Goal: Information Seeking & Learning: Learn about a topic

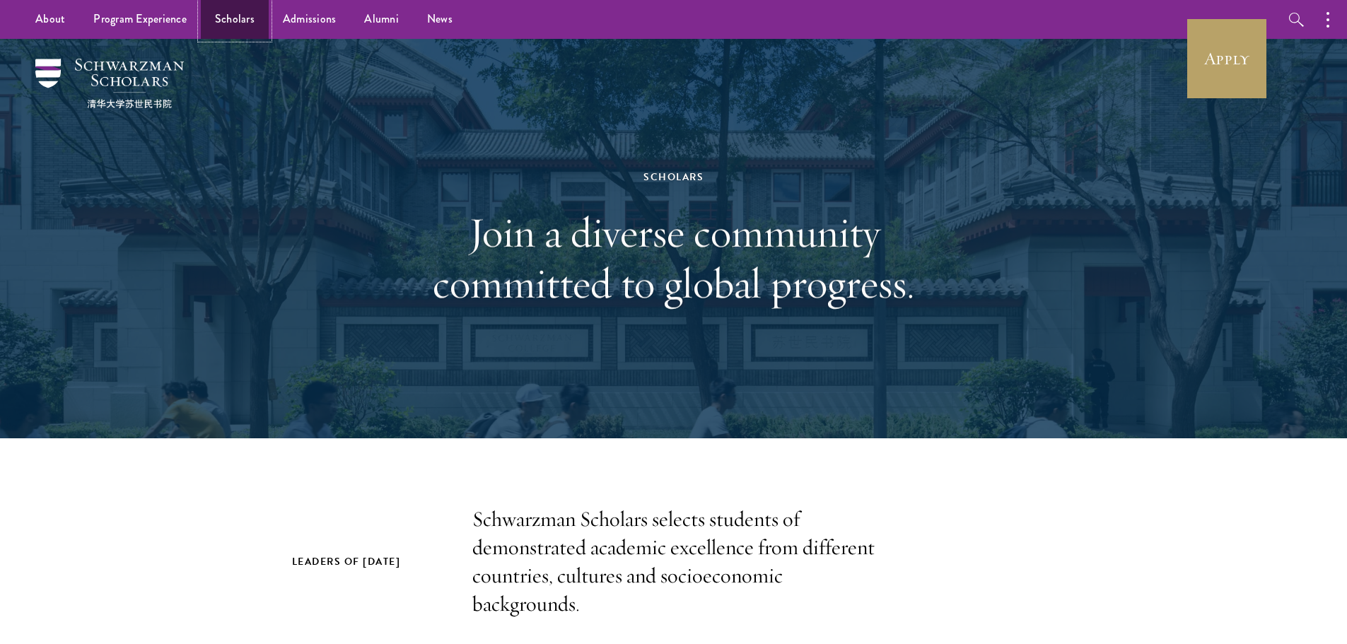
click at [243, 18] on link "Scholars" at bounding box center [235, 19] width 68 height 39
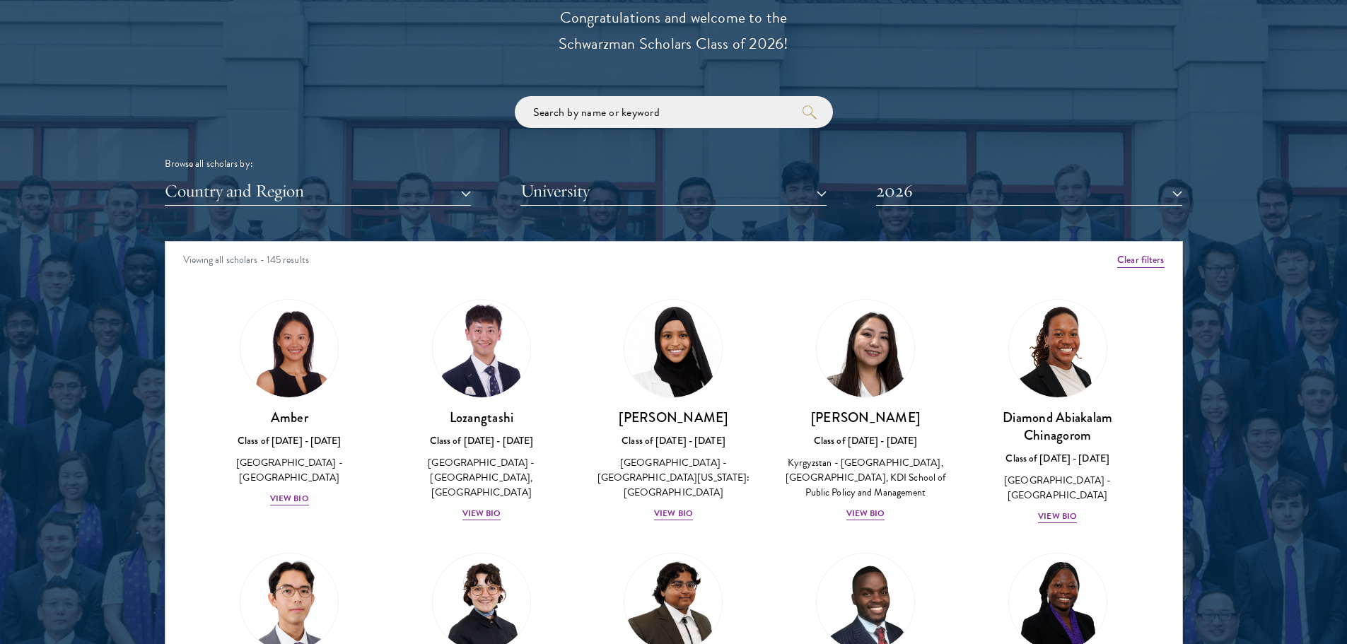
scroll to position [1768, 0]
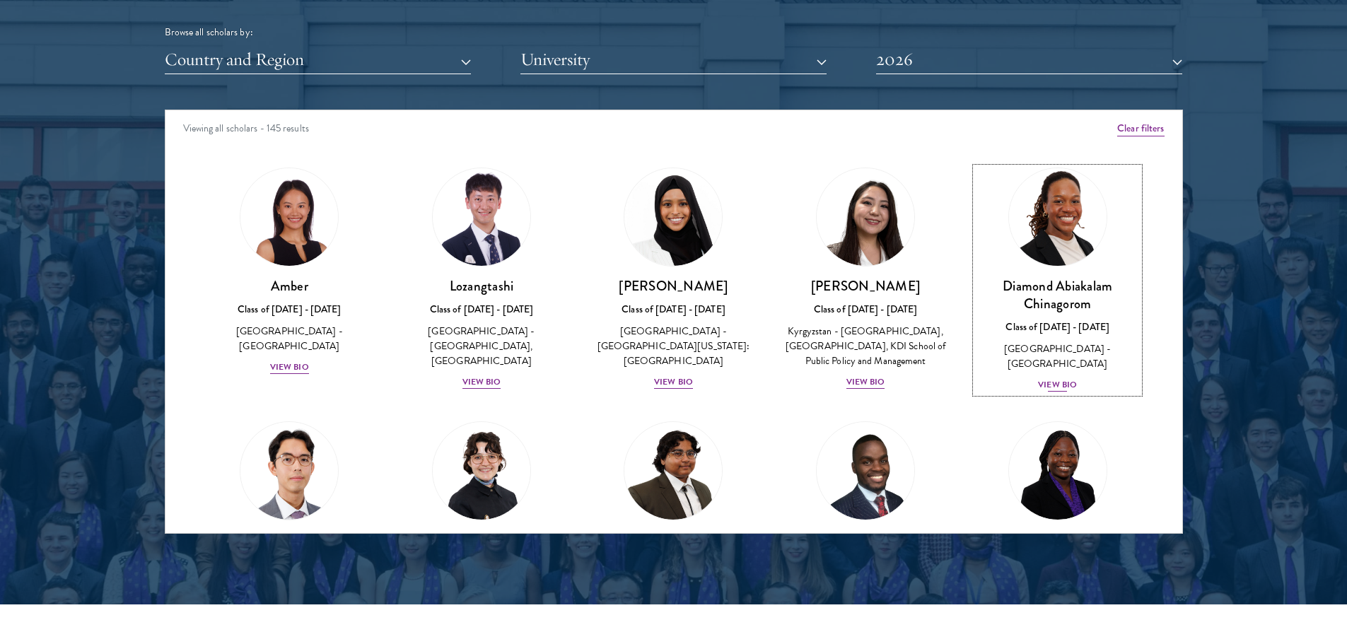
click at [1044, 378] on div "View Bio" at bounding box center [1057, 384] width 39 height 13
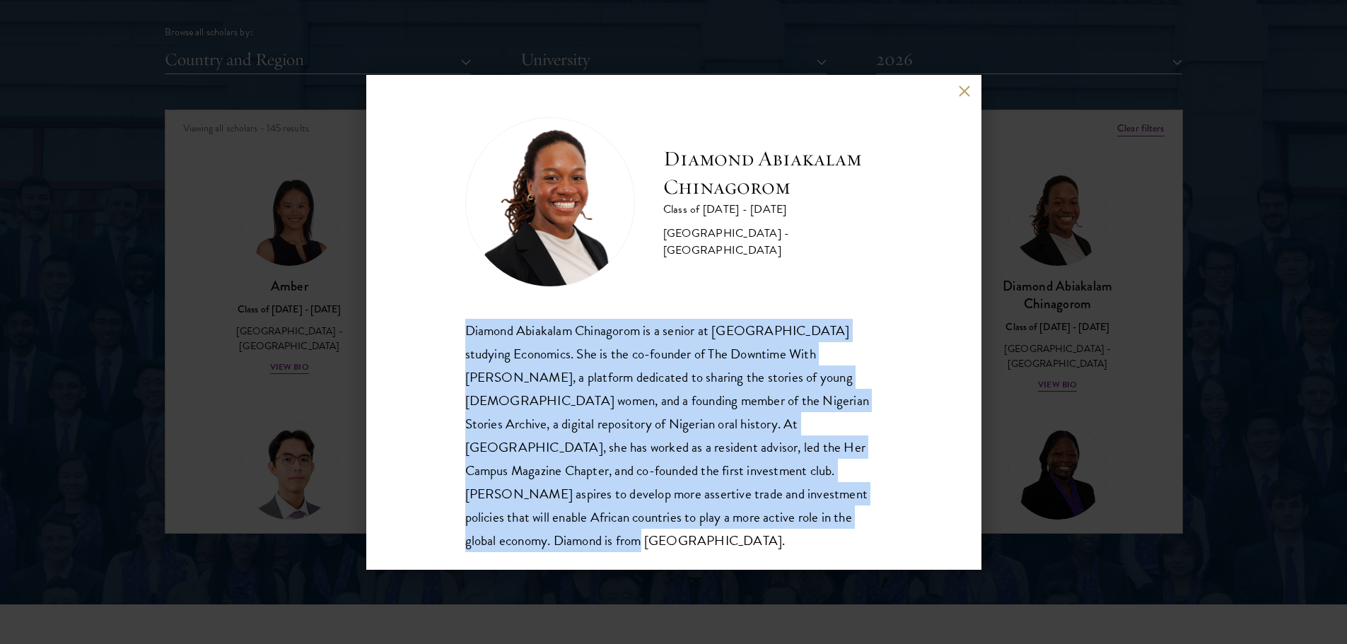
drag, startPoint x: 822, startPoint y: 517, endPoint x: 458, endPoint y: 339, distance: 404.8
click at [458, 339] on div "Diamond Abiakalam [GEOGRAPHIC_DATA] Class of [DATE] - [DATE] [GEOGRAPHIC_DATA] …" at bounding box center [673, 322] width 615 height 495
copy div "Diamond Abiakalam Chinagorom is a senior at [GEOGRAPHIC_DATA] studying Economic…"
click at [964, 89] on button at bounding box center [965, 92] width 12 height 12
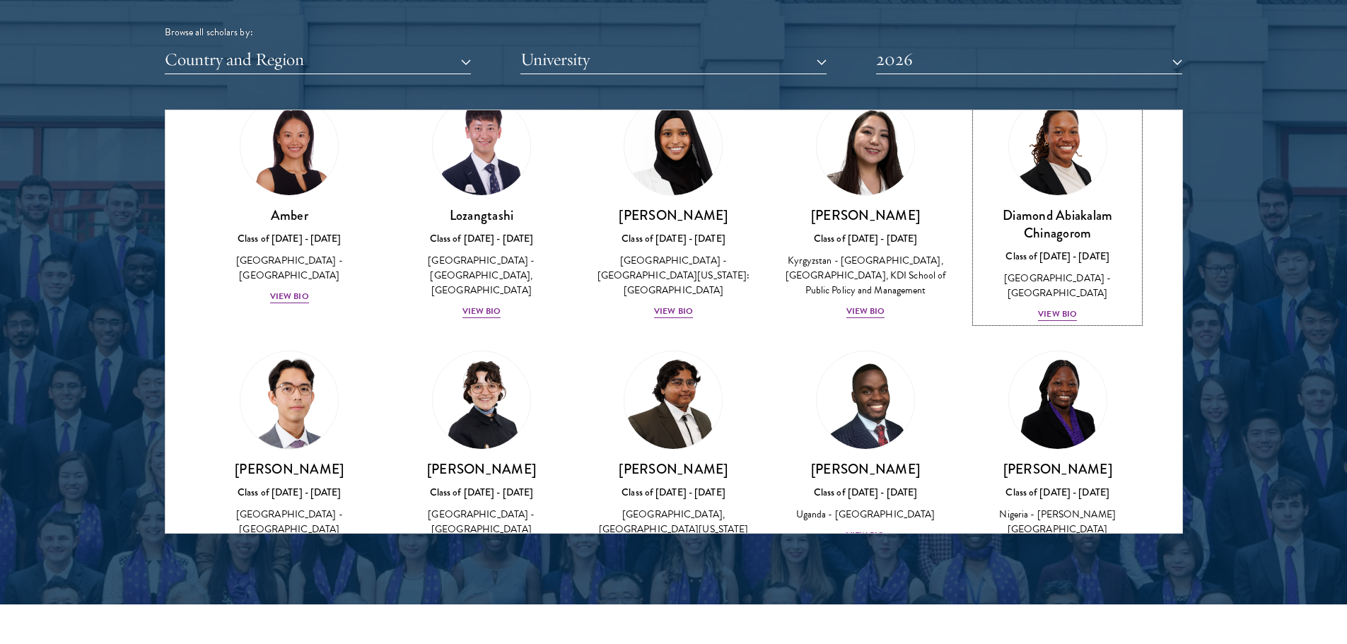
scroll to position [141, 0]
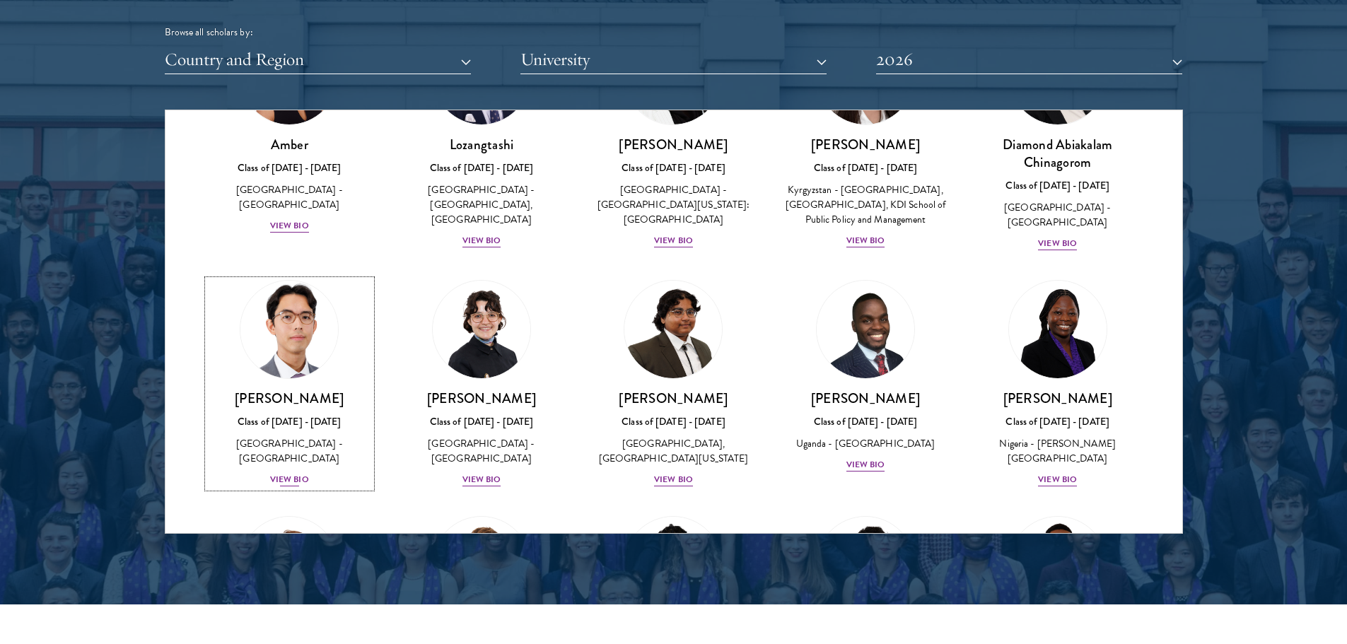
click at [285, 477] on div "View Bio" at bounding box center [289, 479] width 39 height 13
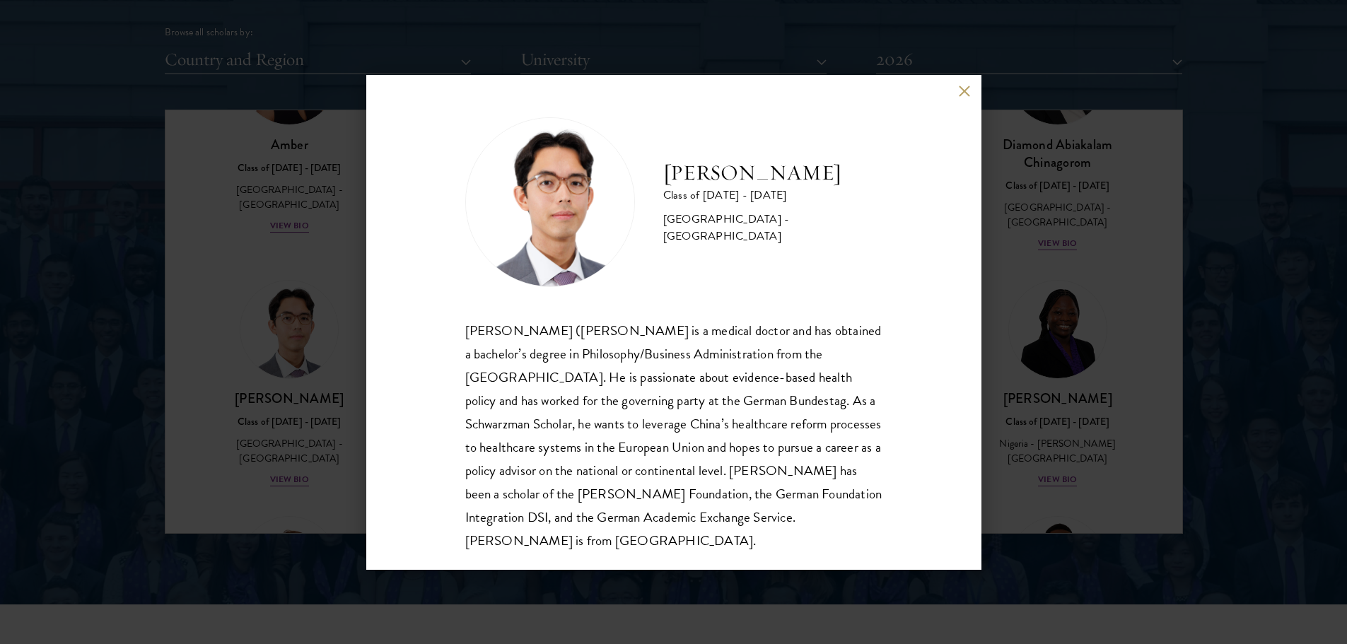
click at [1181, 330] on div "[PERSON_NAME] Class of [DATE] - [DATE] [GEOGRAPHIC_DATA] - [GEOGRAPHIC_DATA] [P…" at bounding box center [673, 322] width 1347 height 644
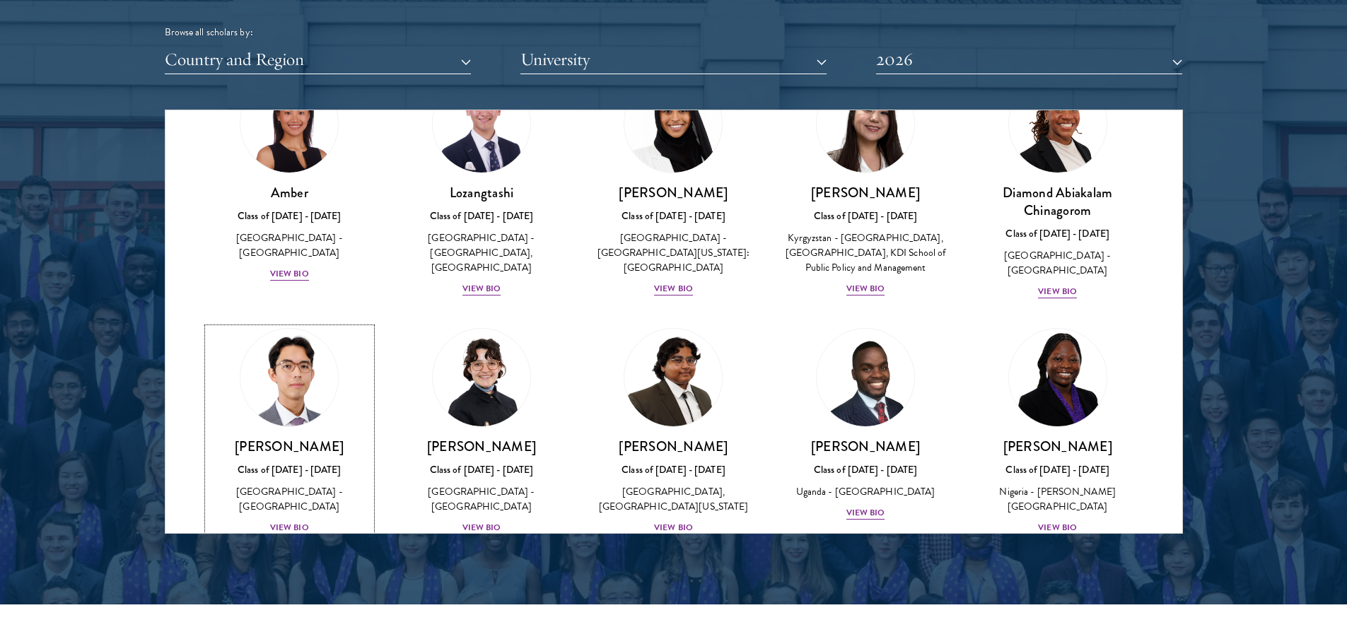
scroll to position [23, 0]
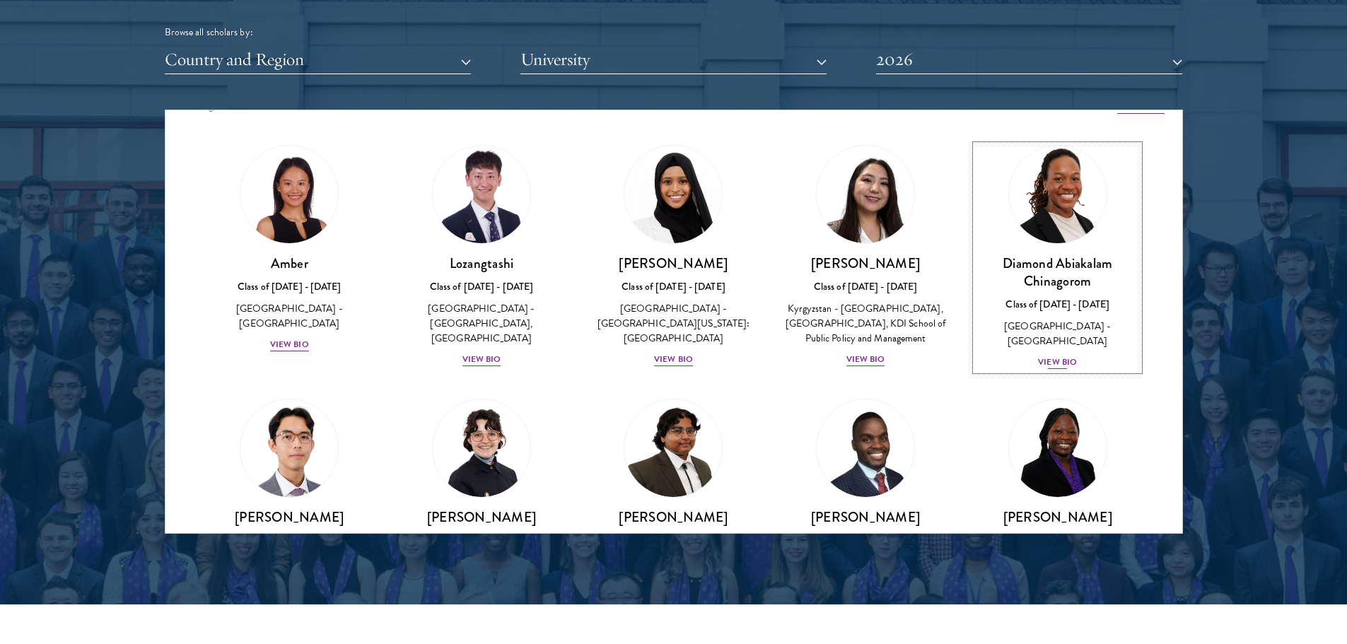
click at [1049, 356] on div "View Bio" at bounding box center [1057, 362] width 39 height 13
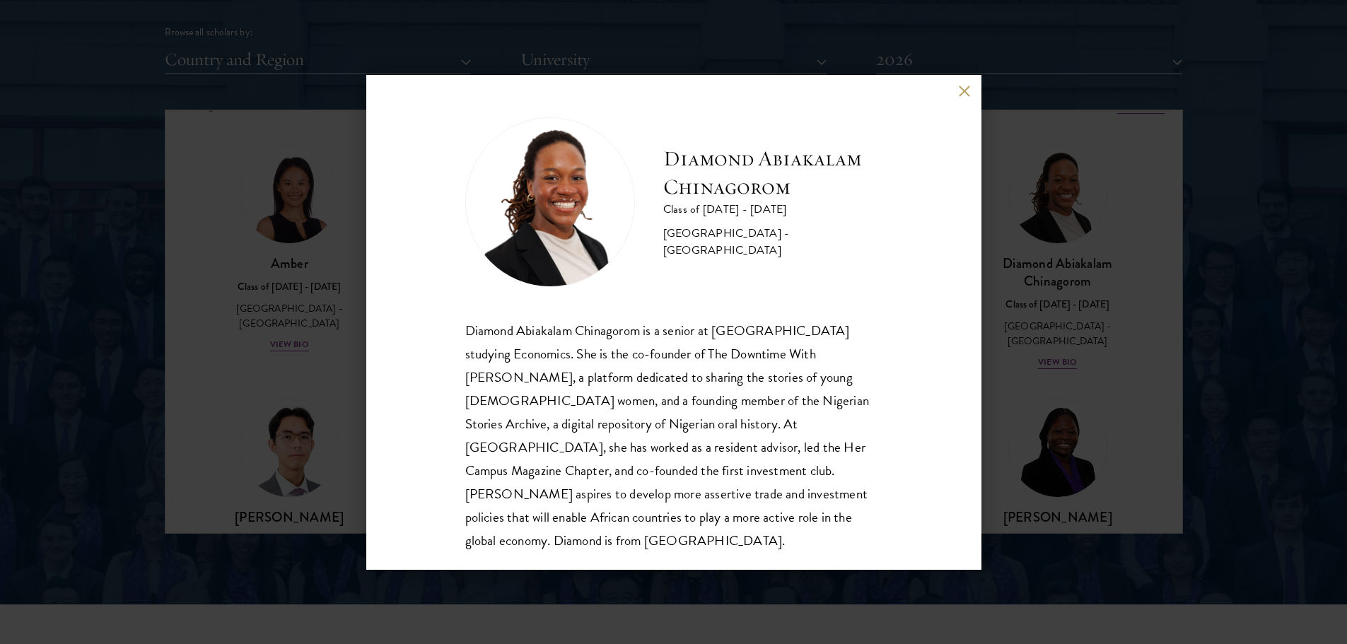
click at [966, 86] on button at bounding box center [965, 92] width 12 height 12
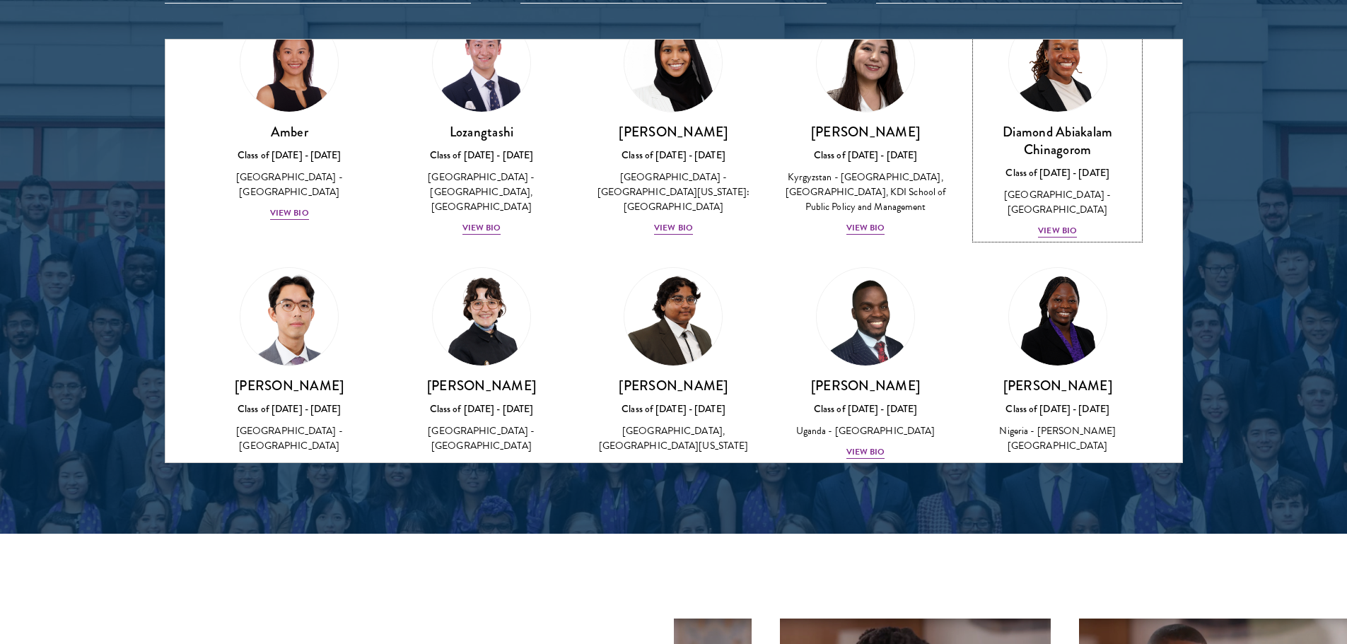
scroll to position [164, 0]
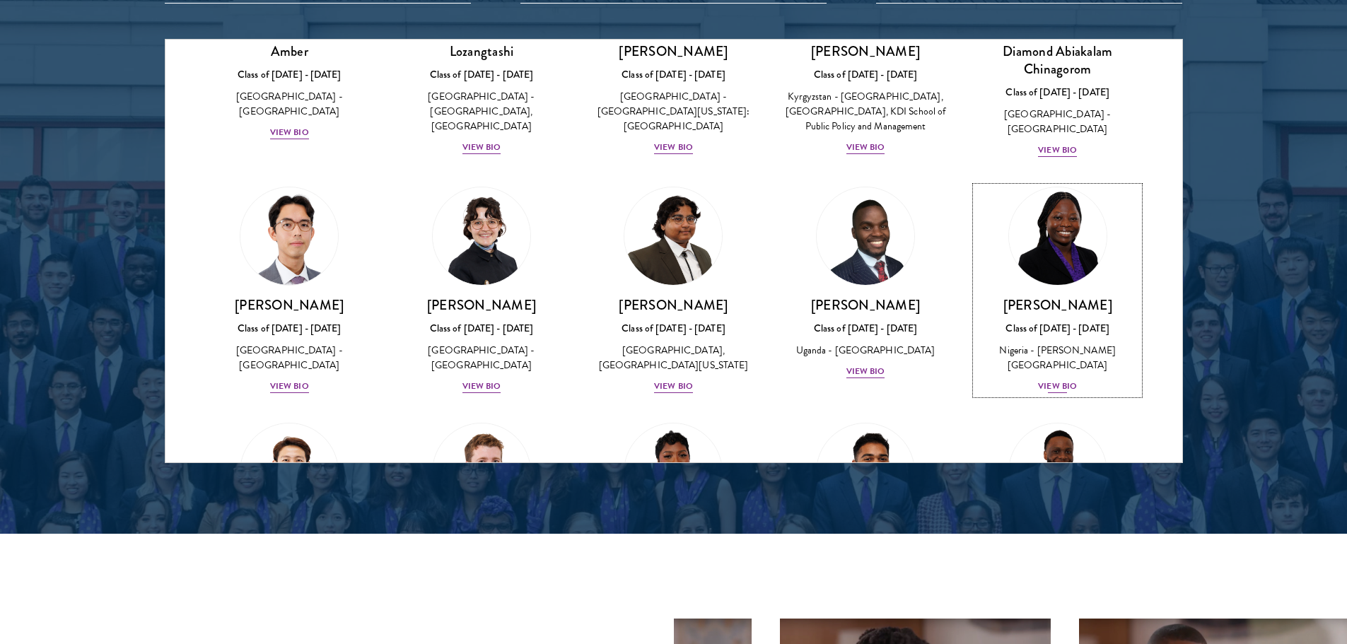
click at [1051, 380] on div "View Bio" at bounding box center [1057, 386] width 39 height 13
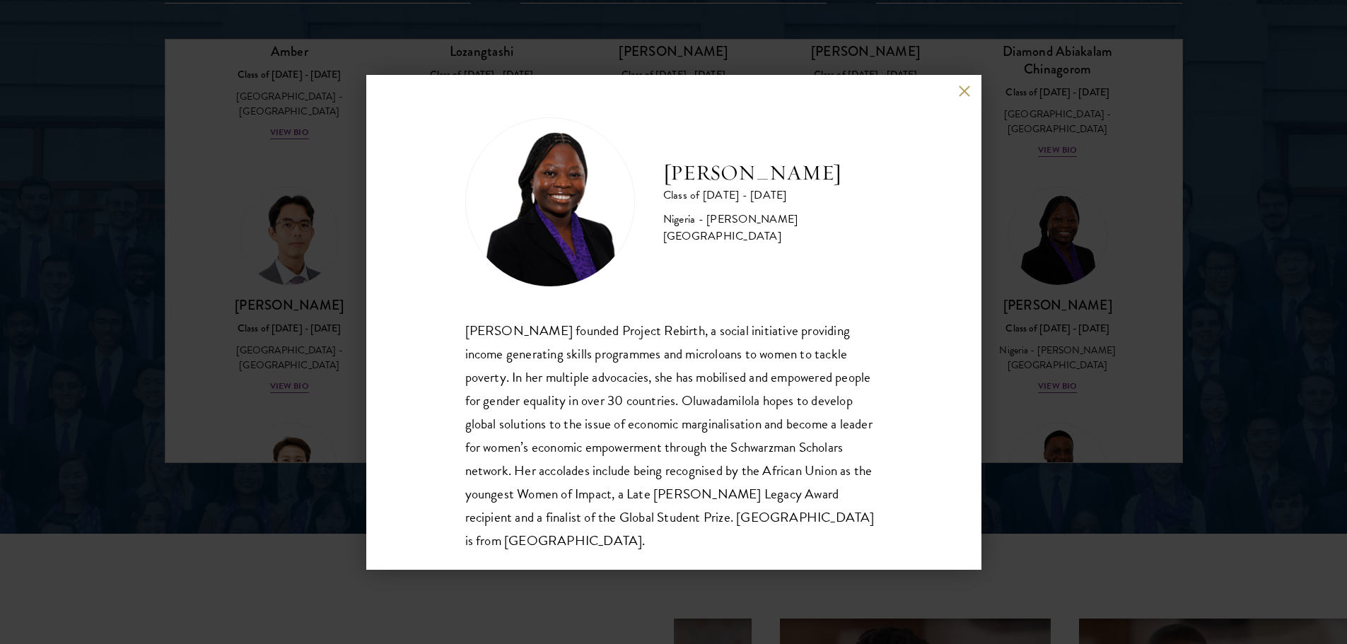
drag, startPoint x: 1133, startPoint y: 438, endPoint x: 958, endPoint y: 403, distance: 178.2
click at [1131, 437] on div "[PERSON_NAME] Class of [DATE] - [DATE] [GEOGRAPHIC_DATA] - [PERSON_NAME][GEOGRA…" at bounding box center [673, 322] width 1347 height 644
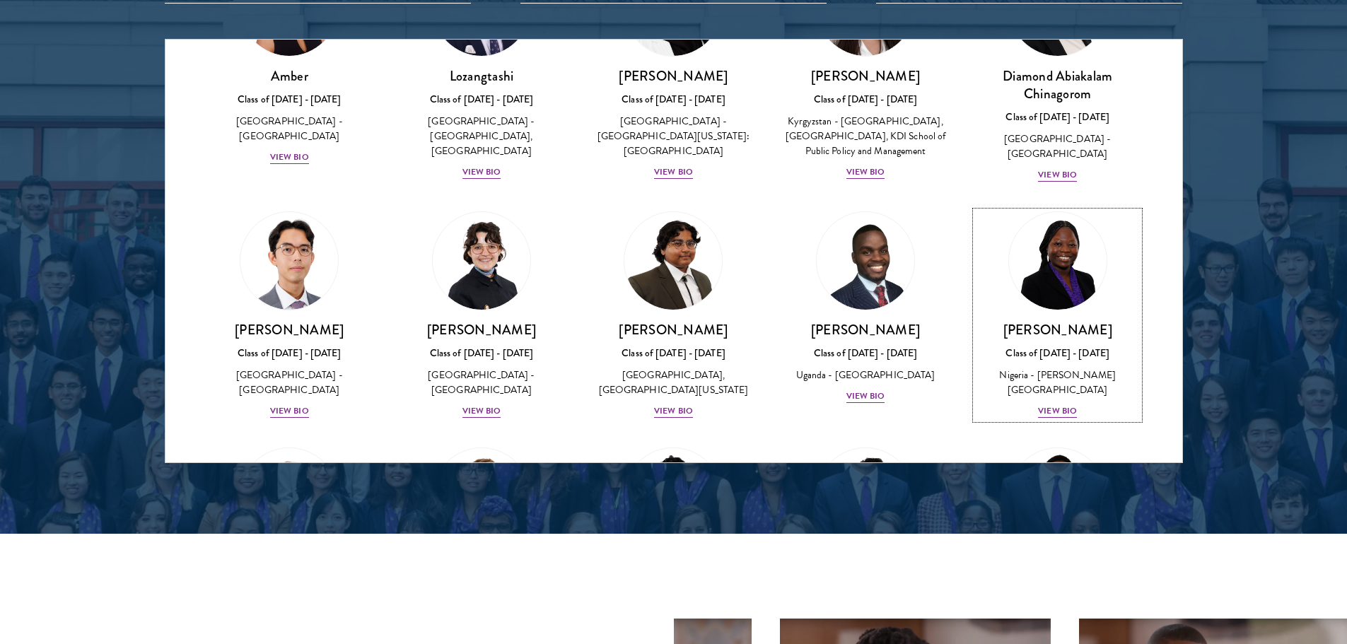
scroll to position [164, 0]
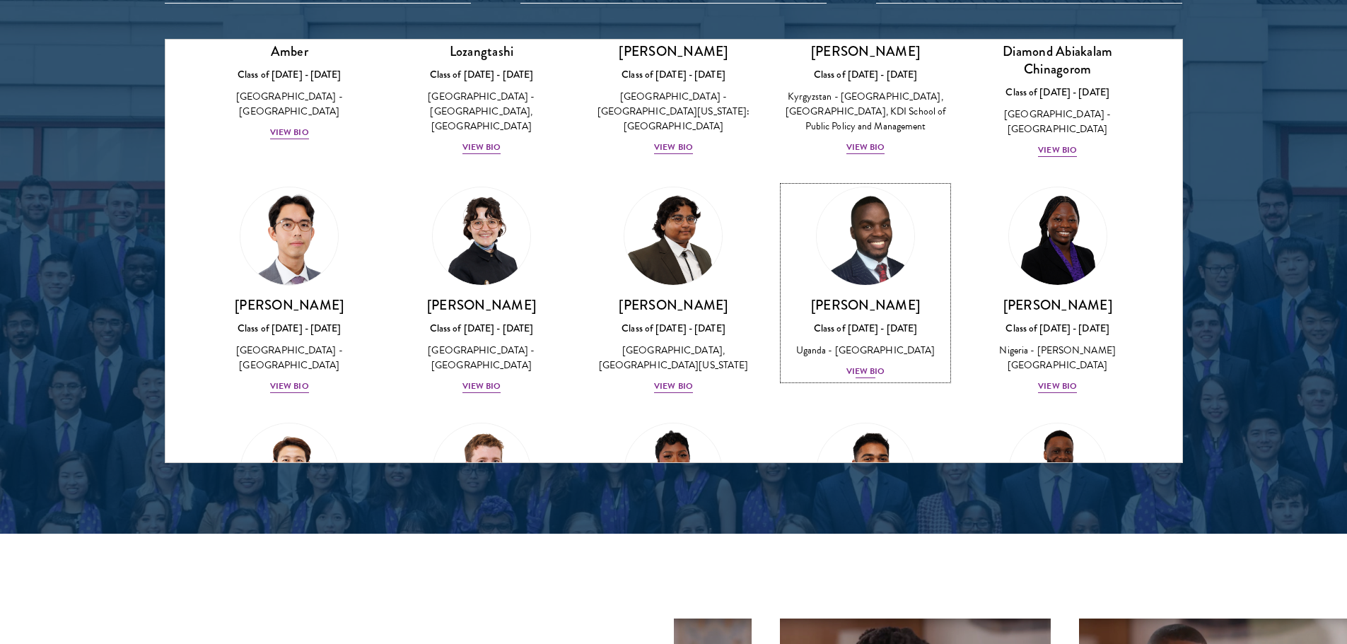
click at [866, 378] on div "View Bio" at bounding box center [865, 371] width 39 height 13
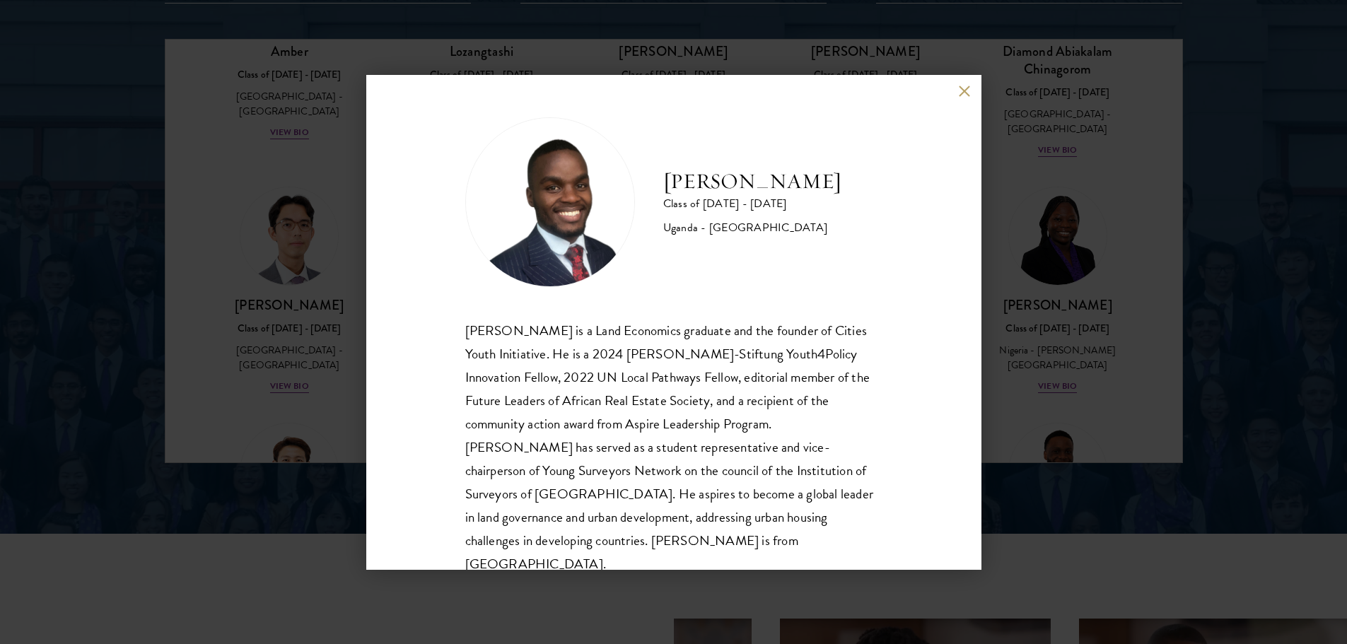
click at [962, 92] on button at bounding box center [965, 92] width 12 height 12
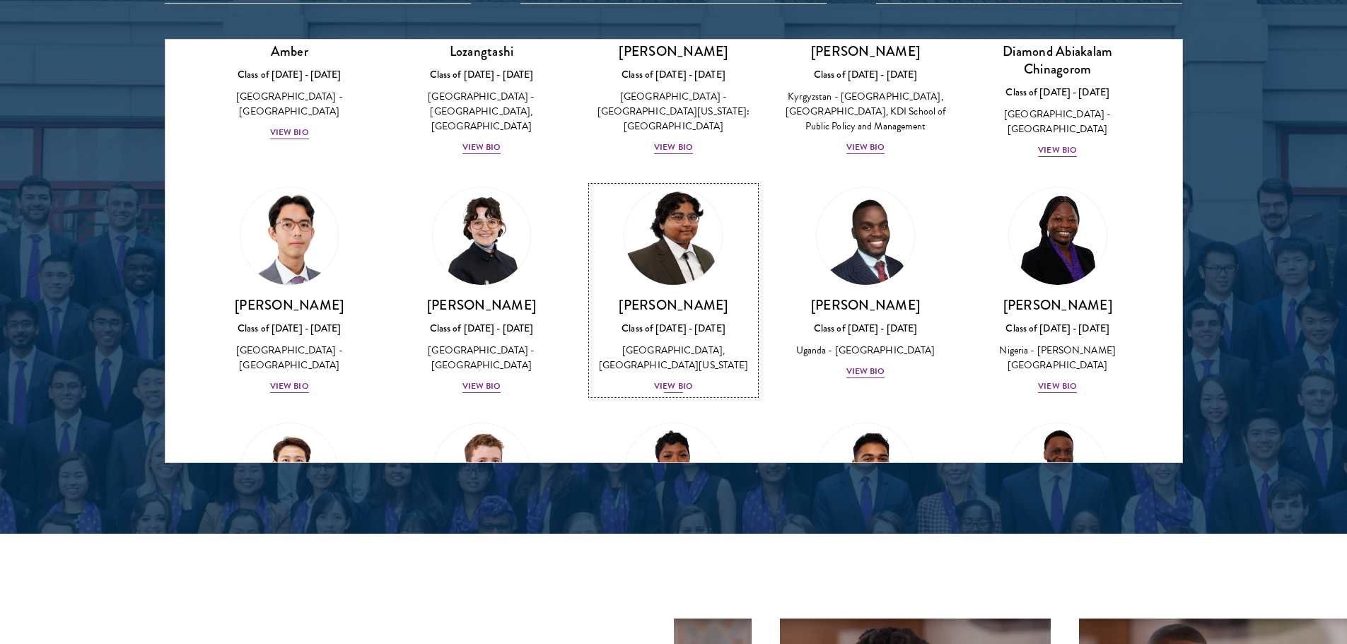
click at [672, 393] on div "View Bio" at bounding box center [673, 386] width 39 height 13
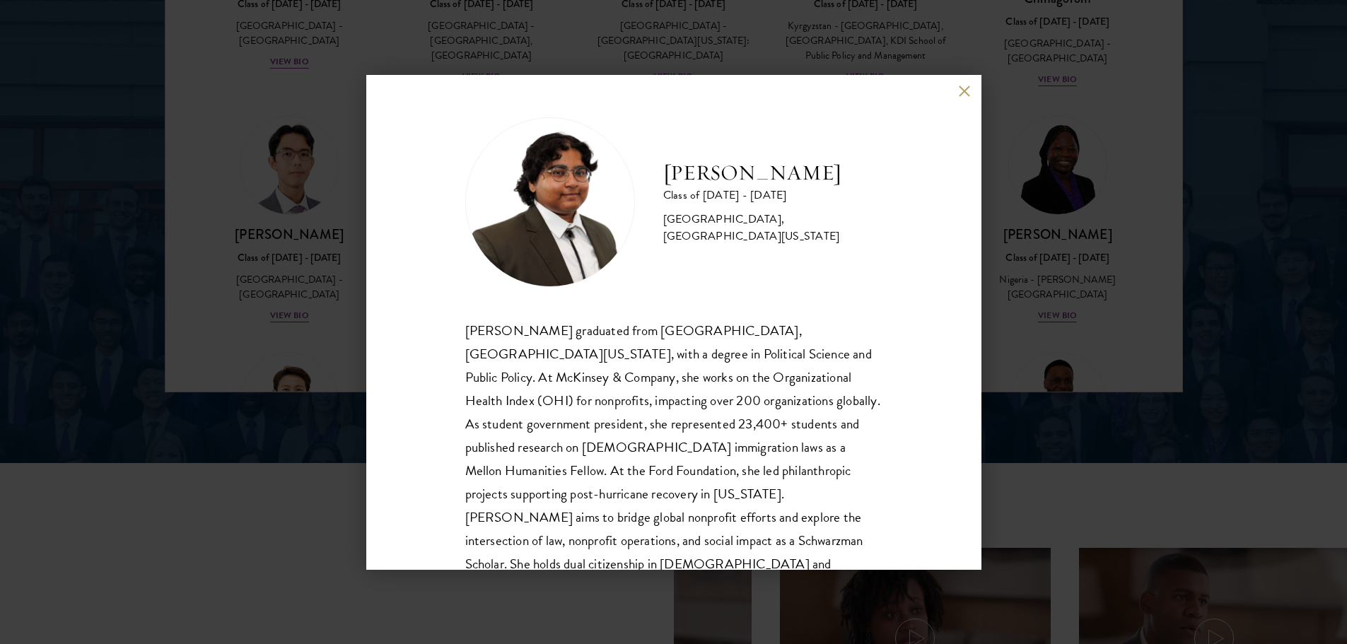
scroll to position [48, 0]
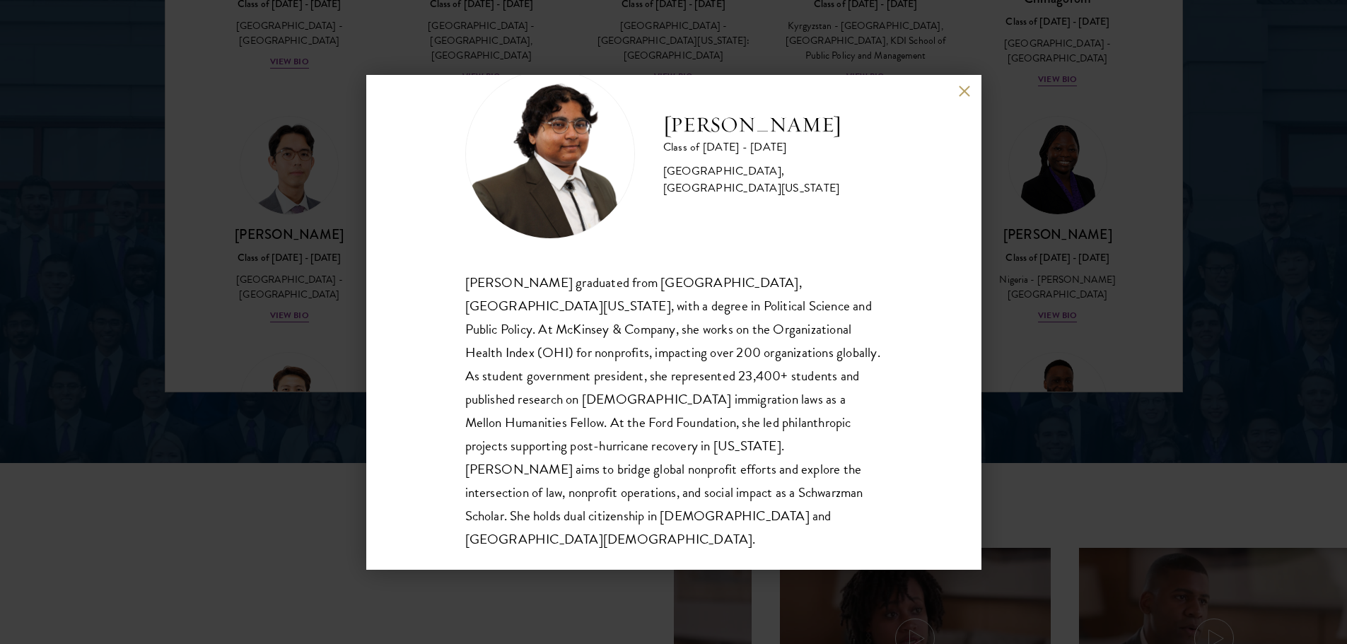
click at [1017, 338] on div "[PERSON_NAME] Class of [DATE] - [DATE] [GEOGRAPHIC_DATA] - [GEOGRAPHIC_DATA], […" at bounding box center [673, 322] width 1347 height 644
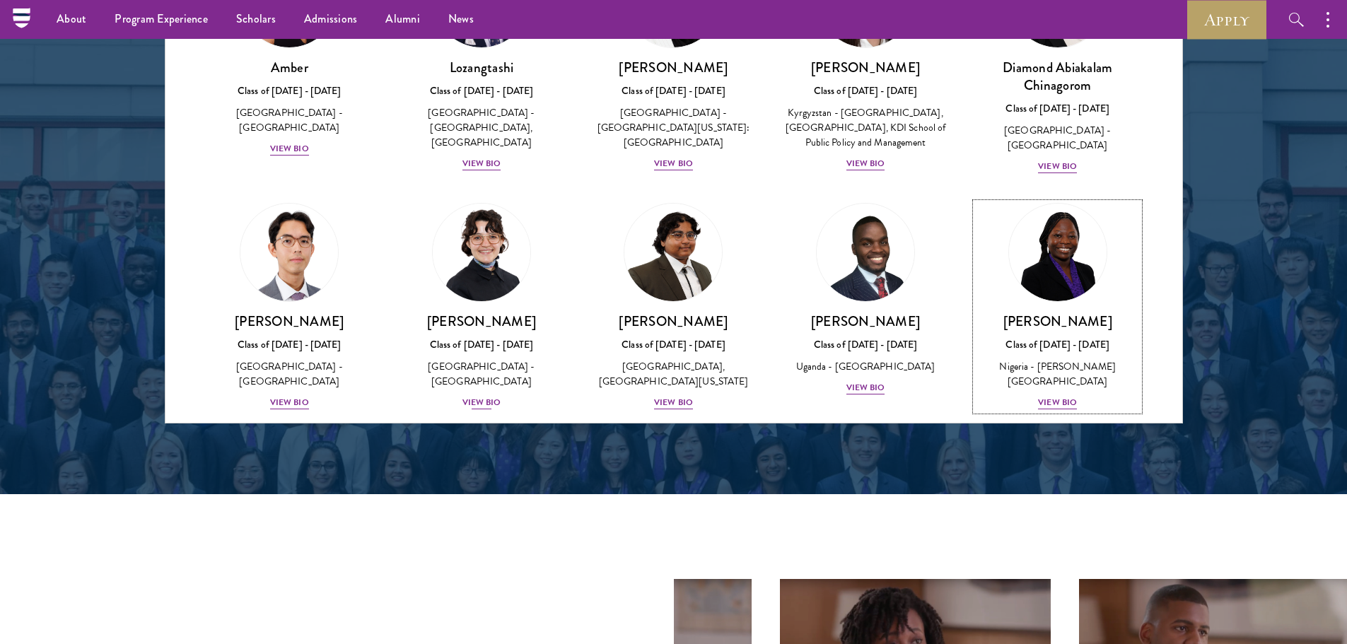
scroll to position [179, 0]
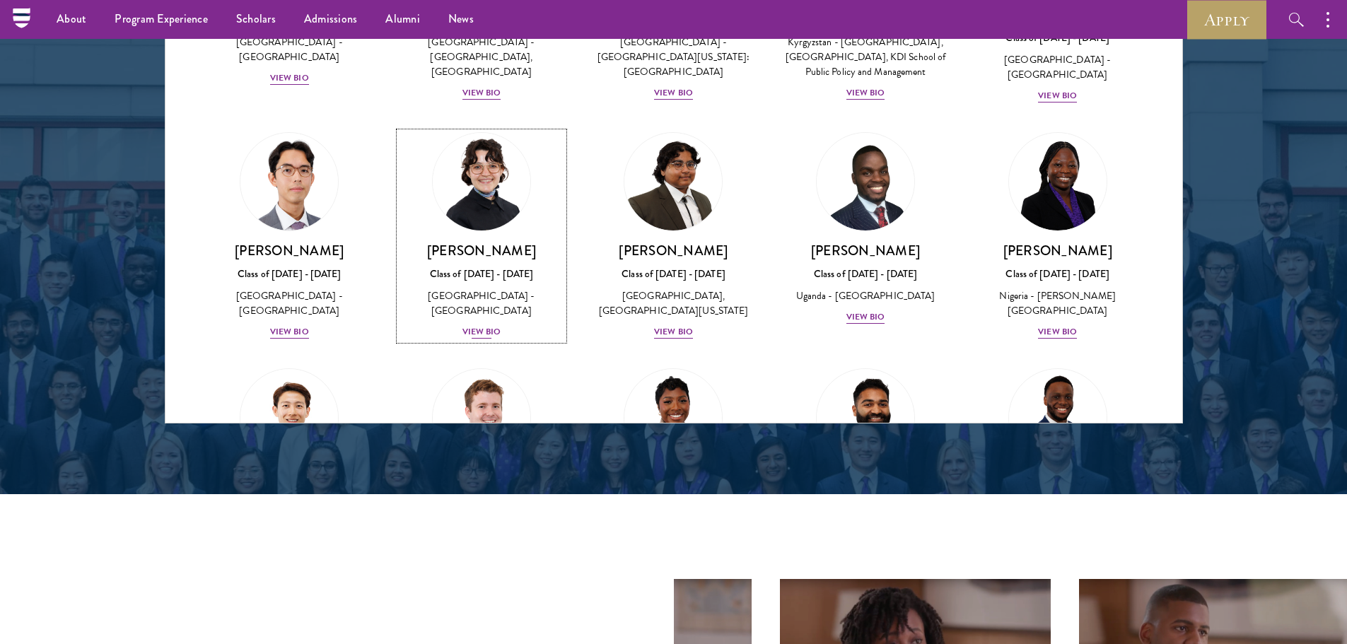
click at [480, 339] on div "View Bio" at bounding box center [481, 331] width 39 height 13
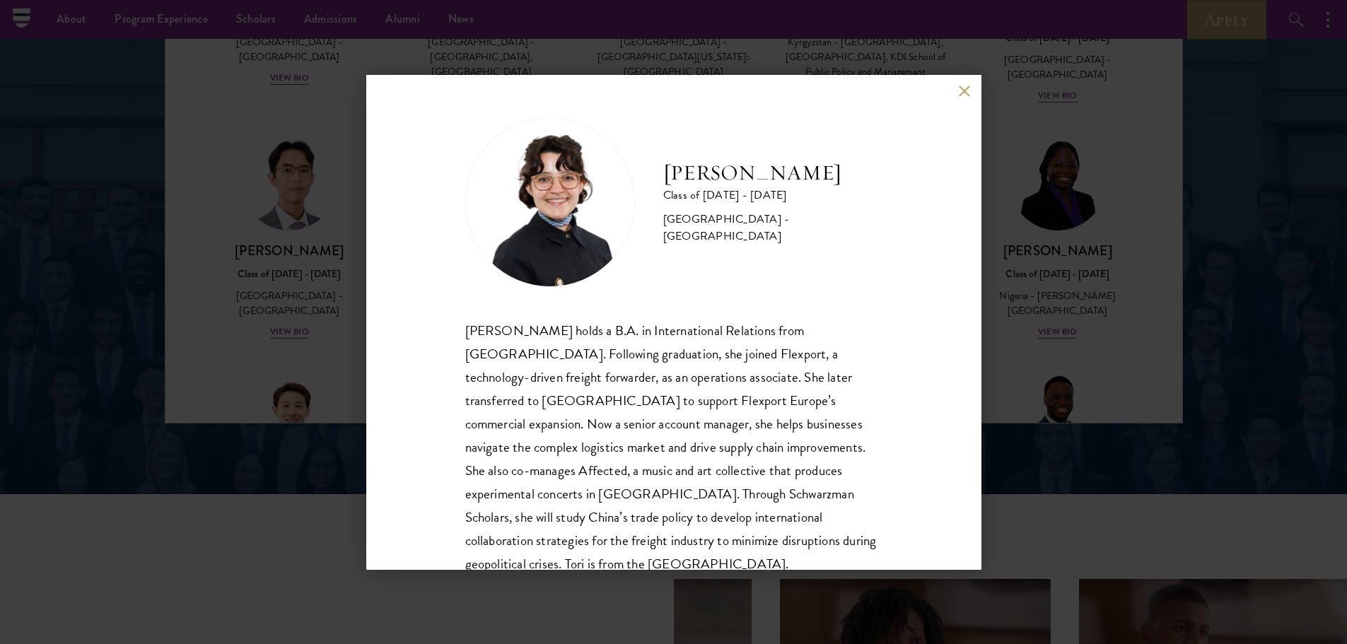
drag, startPoint x: 1044, startPoint y: 362, endPoint x: 1036, endPoint y: 350, distance: 14.3
click at [1044, 361] on div "[PERSON_NAME] Class of [DATE] - [DATE] [GEOGRAPHIC_DATA] - [GEOGRAPHIC_DATA] [P…" at bounding box center [673, 322] width 1347 height 644
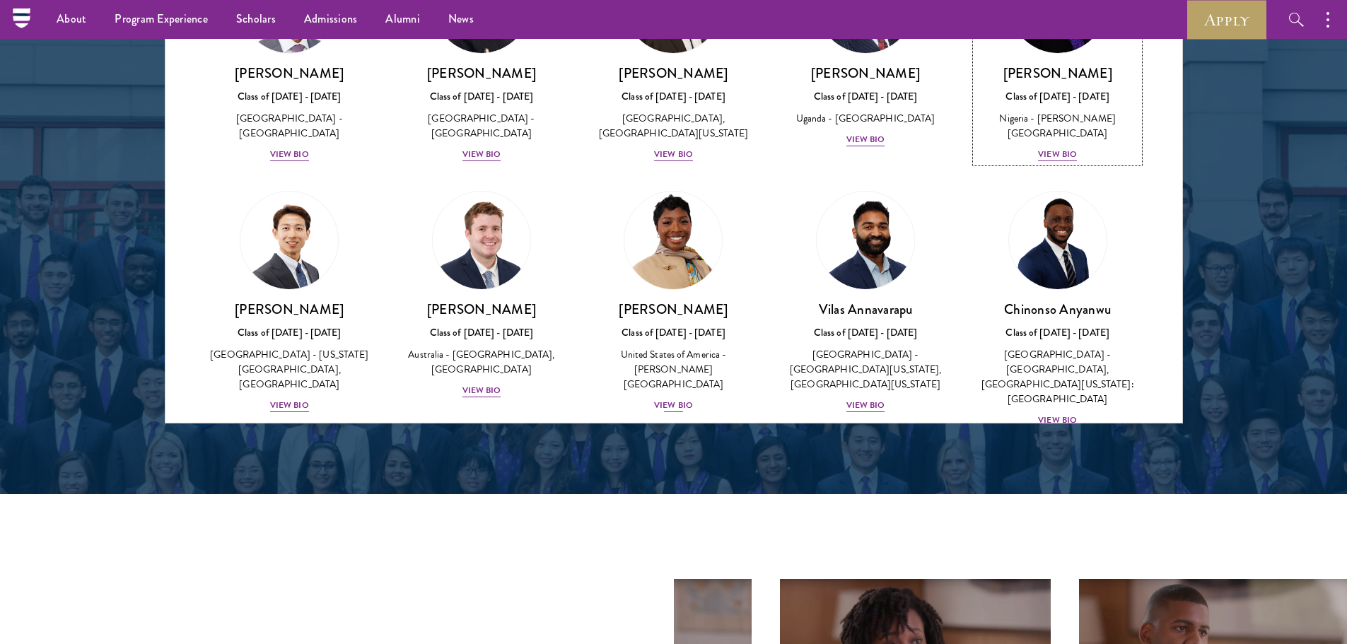
scroll to position [391, 0]
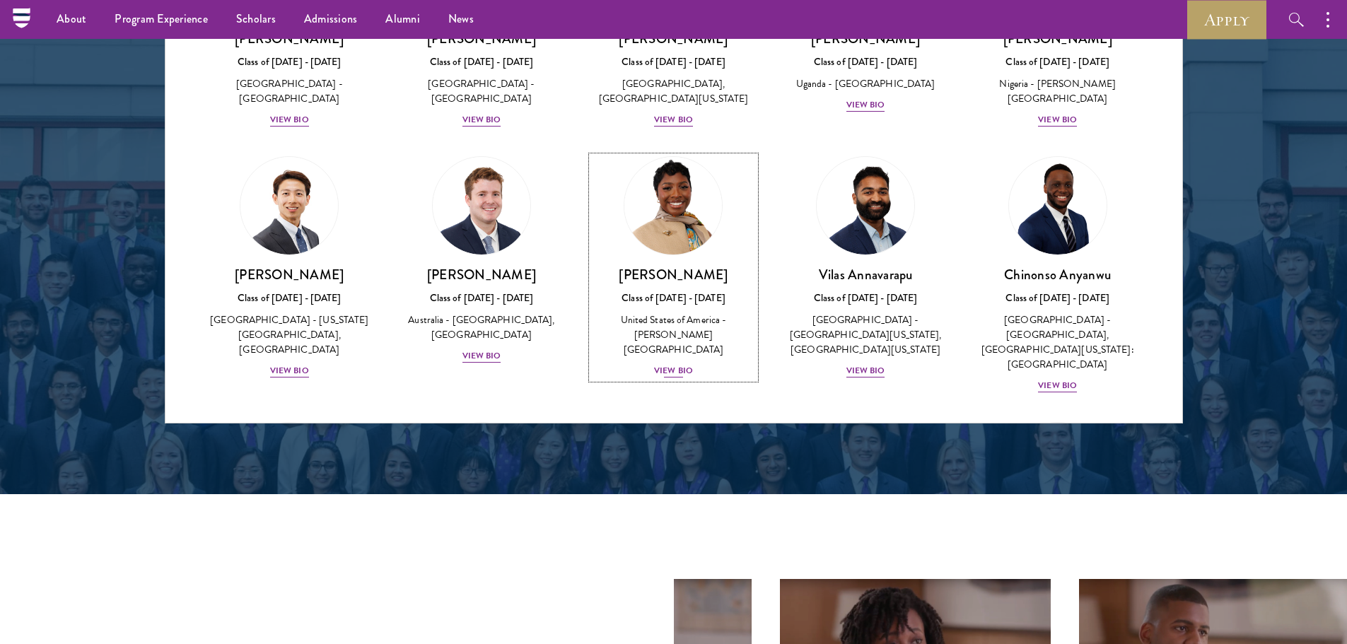
click at [672, 364] on div "View Bio" at bounding box center [673, 370] width 39 height 13
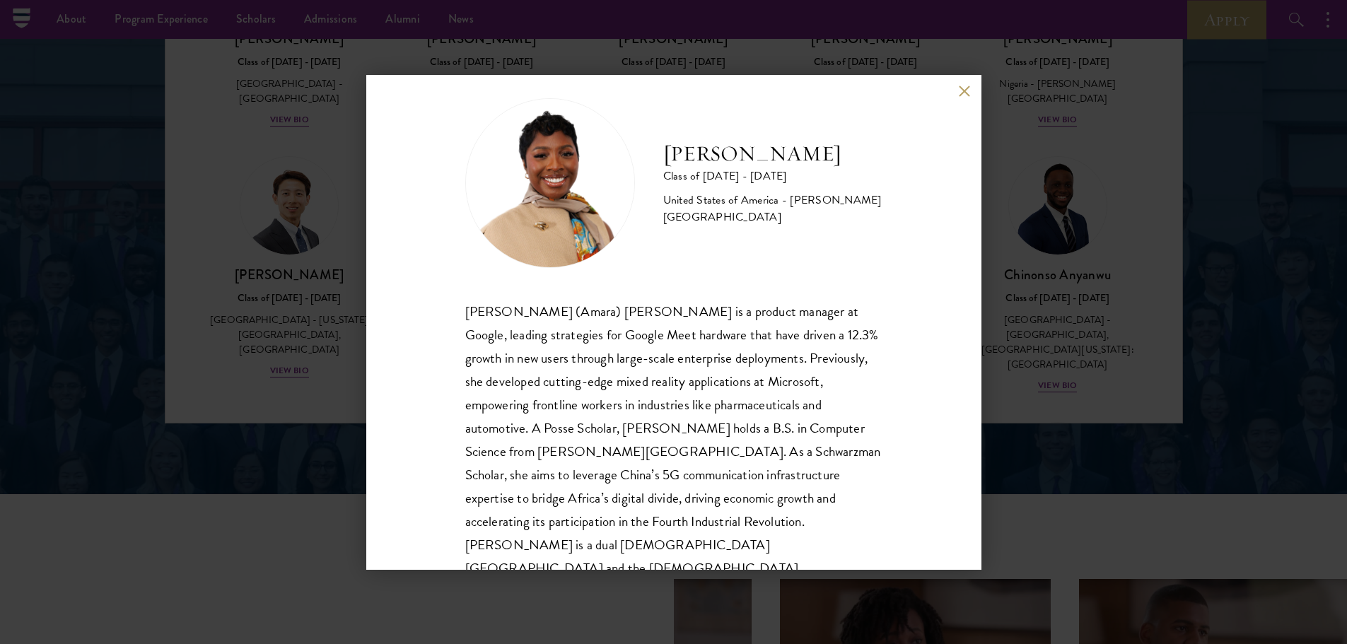
scroll to position [25, 0]
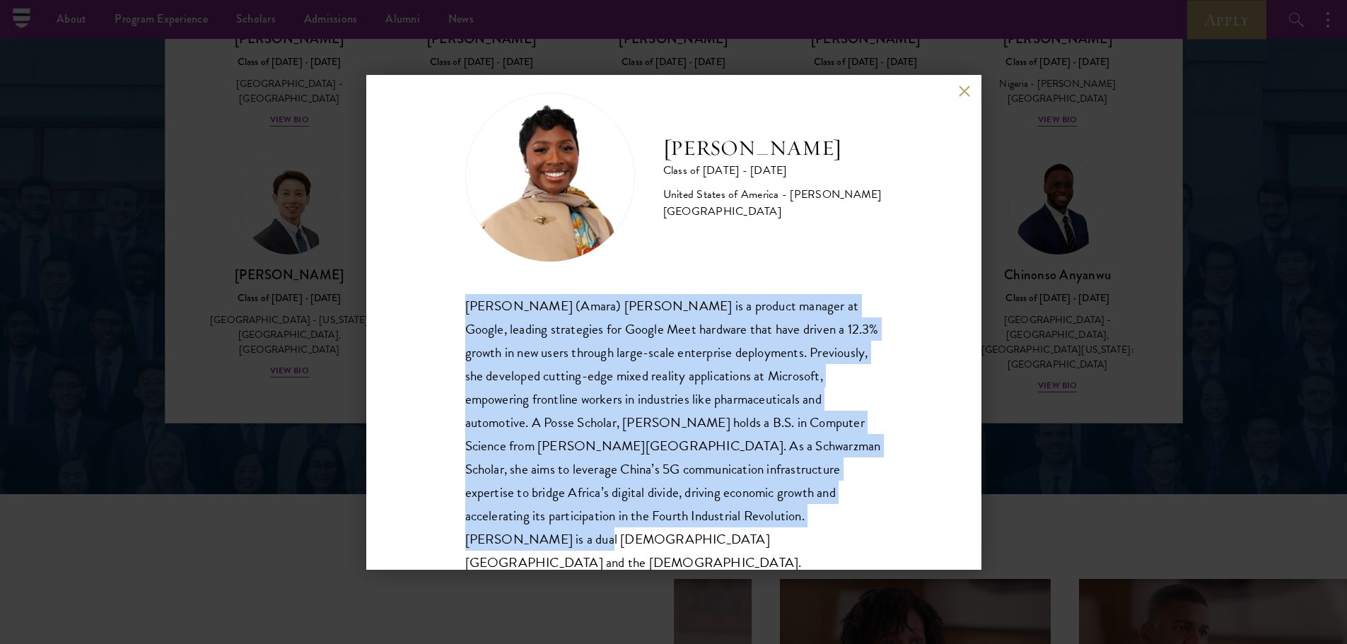
drag, startPoint x: 770, startPoint y: 515, endPoint x: 452, endPoint y: 304, distance: 381.6
click at [452, 304] on div "[PERSON_NAME] Class of [DATE] - [DATE] [GEOGRAPHIC_DATA] - [PERSON_NAME][GEOGRA…" at bounding box center [673, 322] width 615 height 495
copy div "[PERSON_NAME] (Amara) [PERSON_NAME] is a product manager at Google, leading str…"
click at [964, 91] on button at bounding box center [965, 92] width 12 height 12
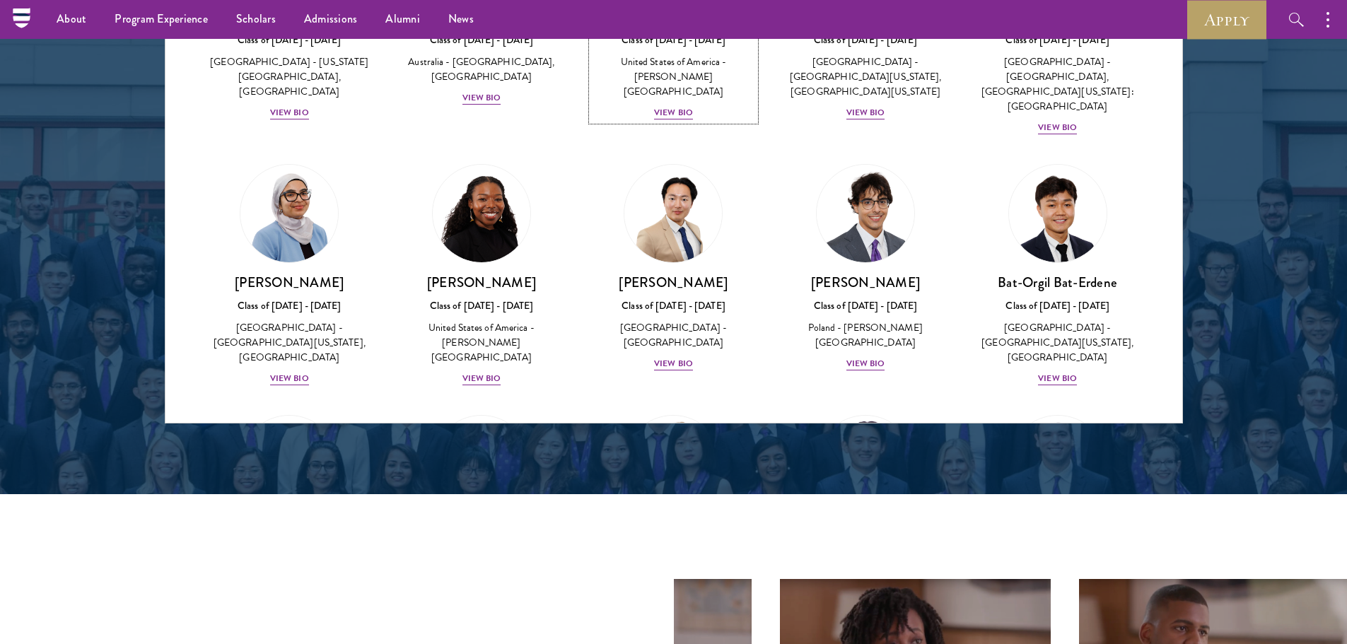
scroll to position [674, 0]
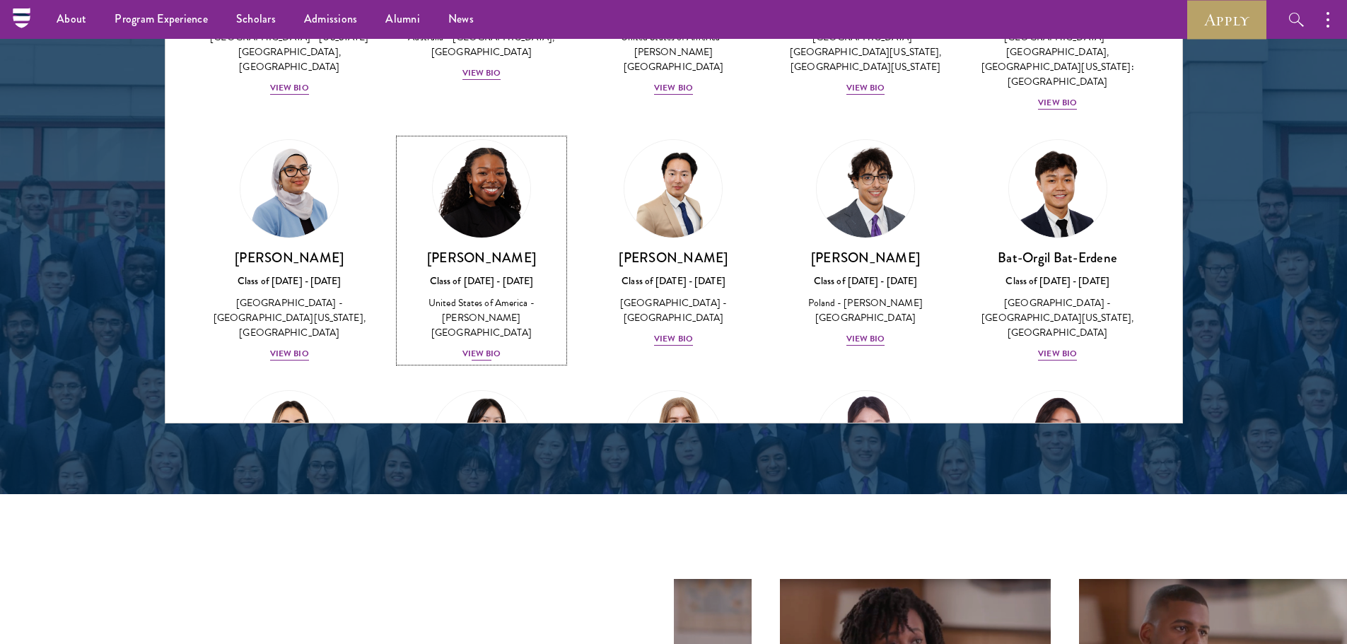
click at [479, 347] on div "View Bio" at bounding box center [481, 353] width 39 height 13
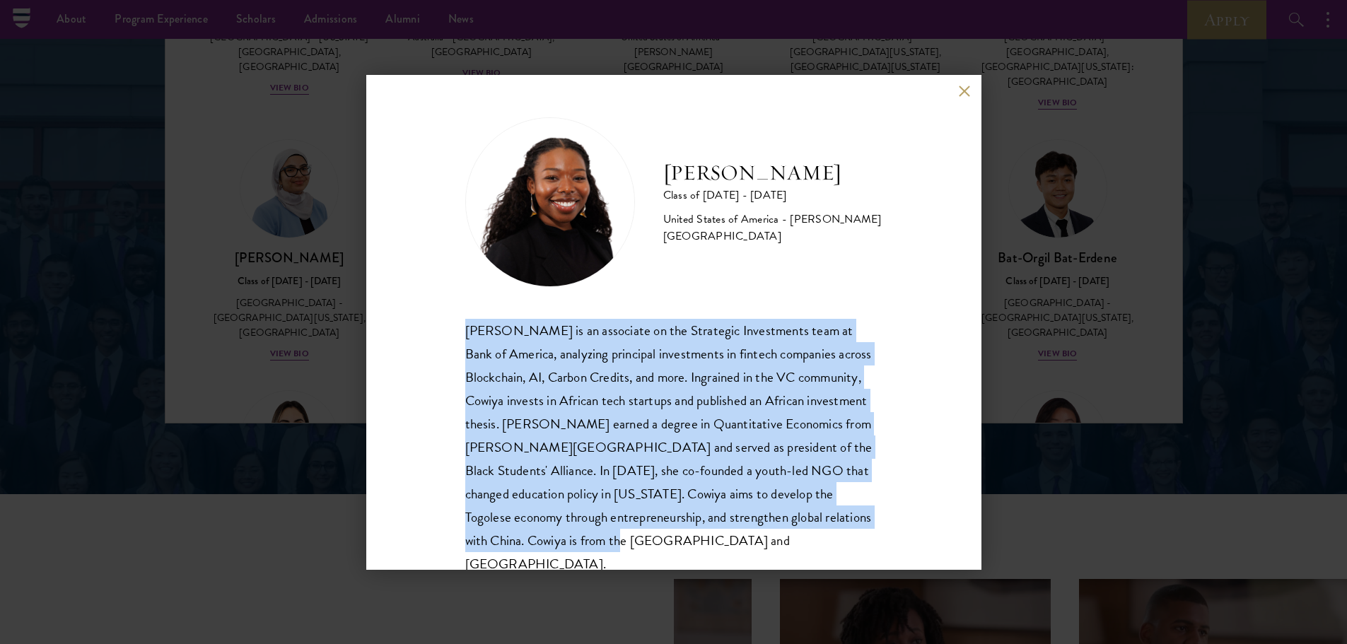
drag, startPoint x: 644, startPoint y: 540, endPoint x: 463, endPoint y: 333, distance: 275.1
click at [463, 333] on div "[PERSON_NAME] Class of [DATE] - [DATE] [GEOGRAPHIC_DATA] - [PERSON_NAME][GEOGRA…" at bounding box center [673, 322] width 615 height 495
copy div "[PERSON_NAME] is an associate on the Strategic Investments team at Bank of Amer…"
click at [742, 450] on div "[PERSON_NAME] is an associate on the Strategic Investments team at Bank of Amer…" at bounding box center [673, 447] width 417 height 257
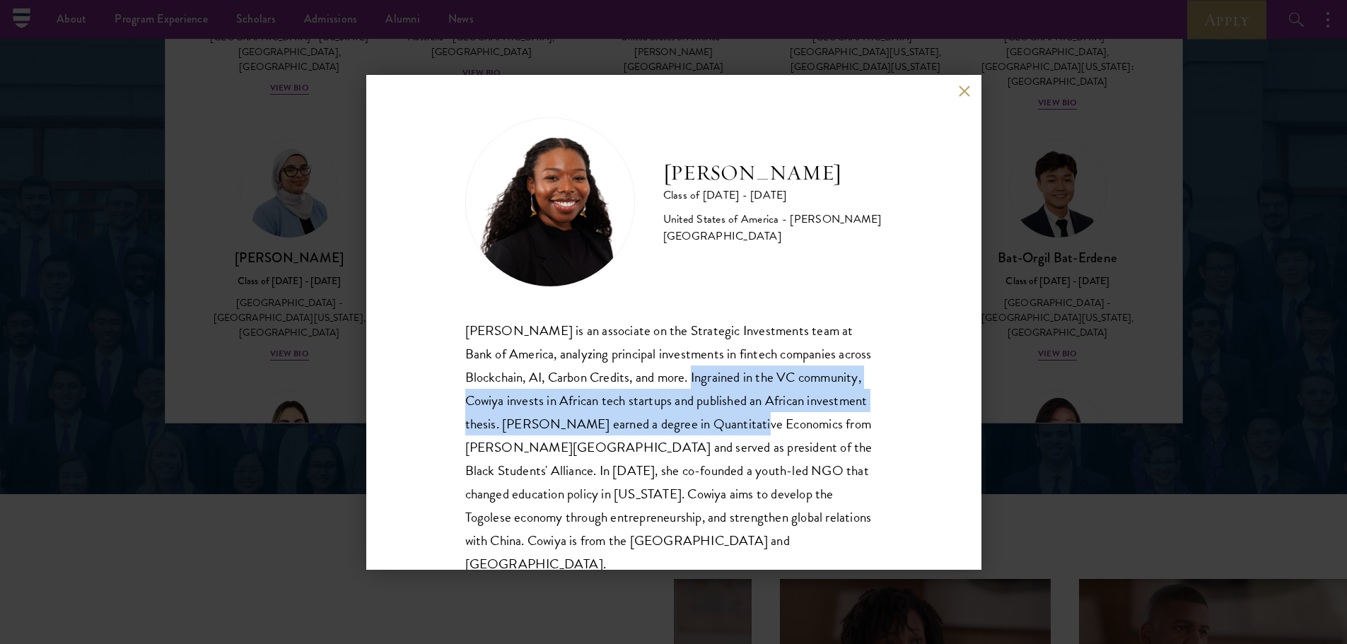
drag, startPoint x: 709, startPoint y: 376, endPoint x: 742, endPoint y: 418, distance: 53.3
click at [742, 418] on div "[PERSON_NAME] is an associate on the Strategic Investments team at Bank of Amer…" at bounding box center [673, 447] width 417 height 257
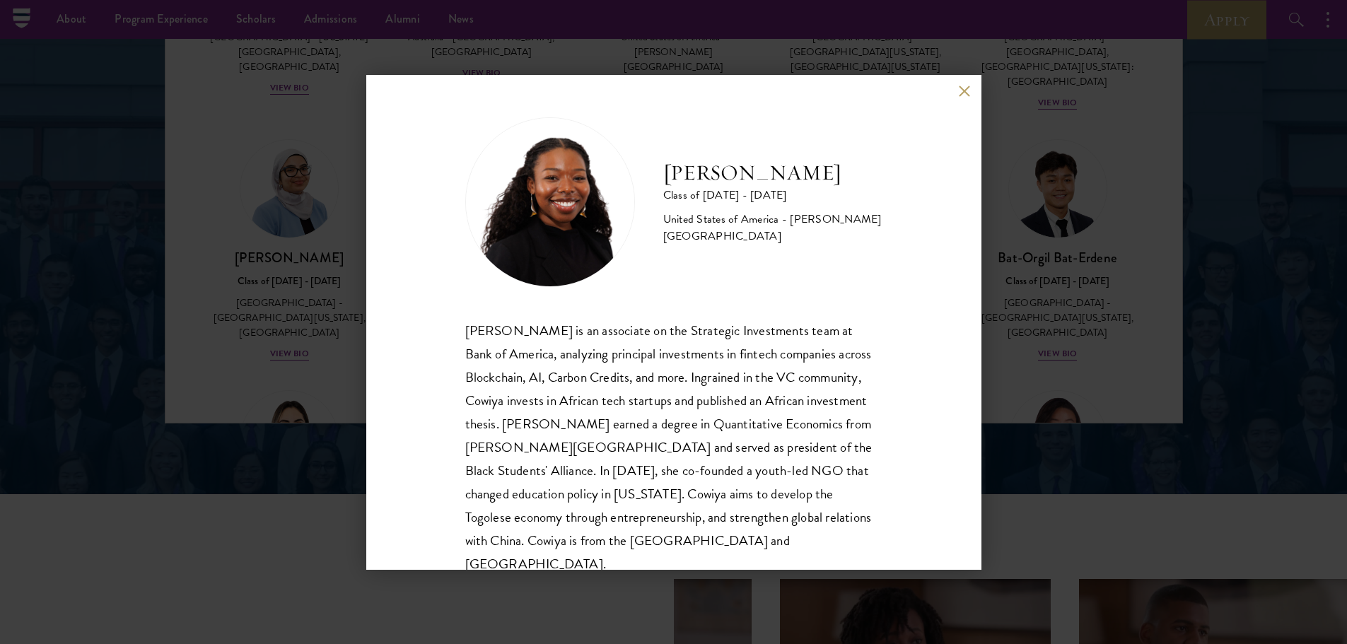
click at [812, 473] on div "[PERSON_NAME] is an associate on the Strategic Investments team at Bank of Amer…" at bounding box center [673, 447] width 417 height 257
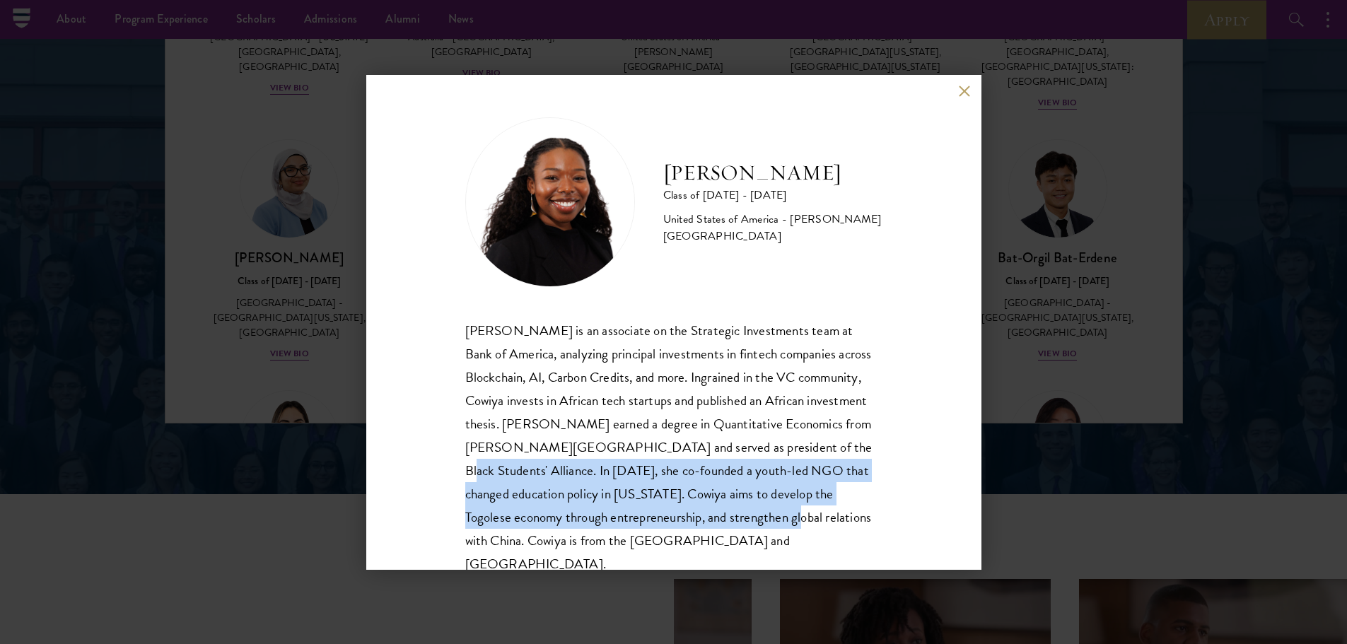
drag, startPoint x: 806, startPoint y: 448, endPoint x: 786, endPoint y: 517, distance: 71.6
click at [786, 517] on div "[PERSON_NAME] is an associate on the Strategic Investments team at Bank of Amer…" at bounding box center [673, 447] width 417 height 257
copy div "In [DATE], she co-founded a youth-led NGO that changed education policy in [US_…"
click at [960, 89] on button at bounding box center [965, 92] width 12 height 12
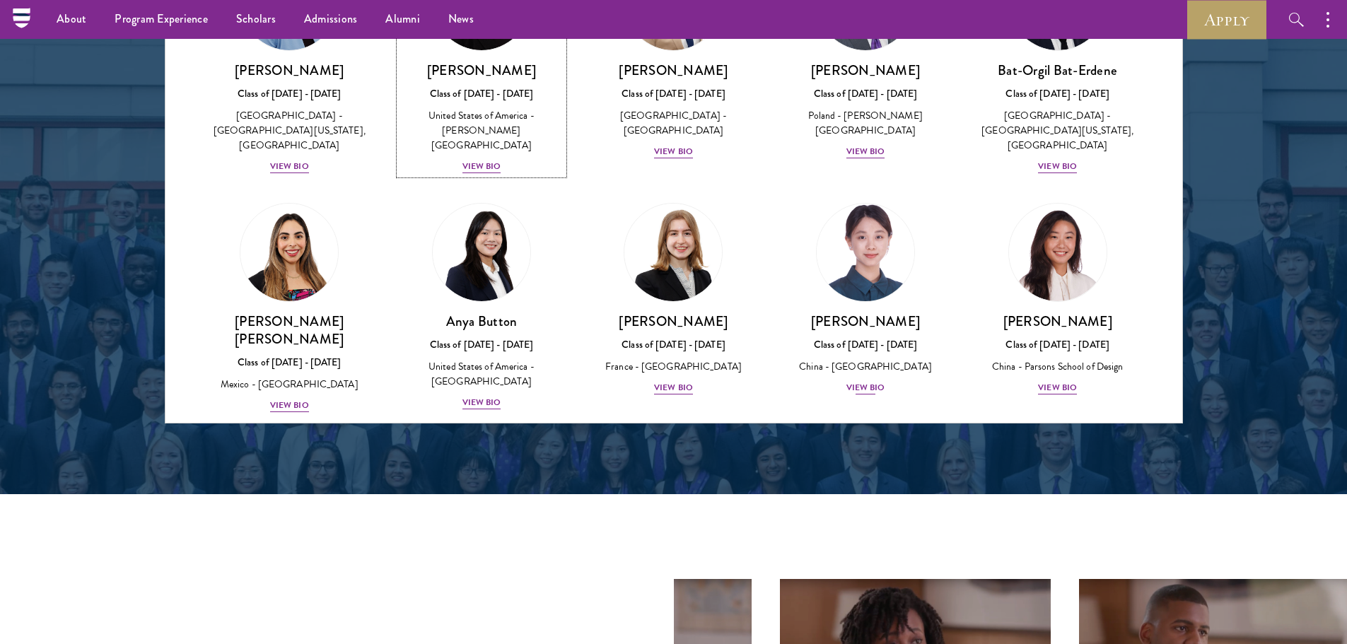
scroll to position [886, 0]
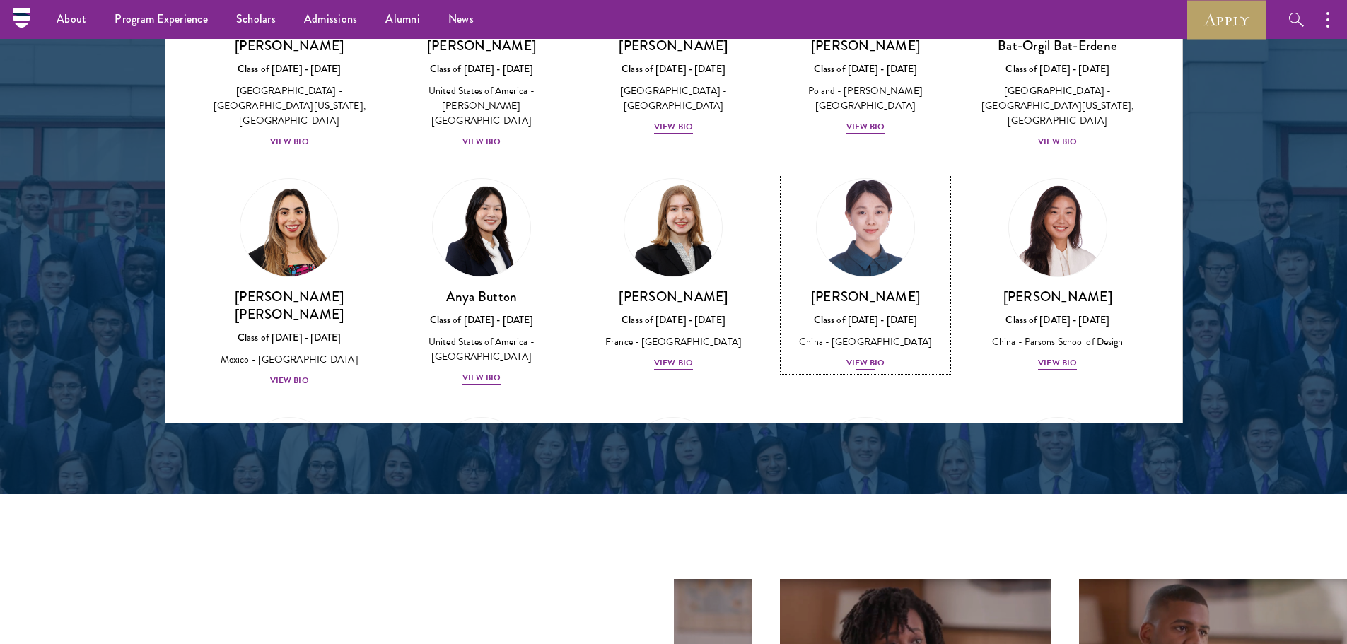
click at [862, 356] on div "View Bio" at bounding box center [865, 362] width 39 height 13
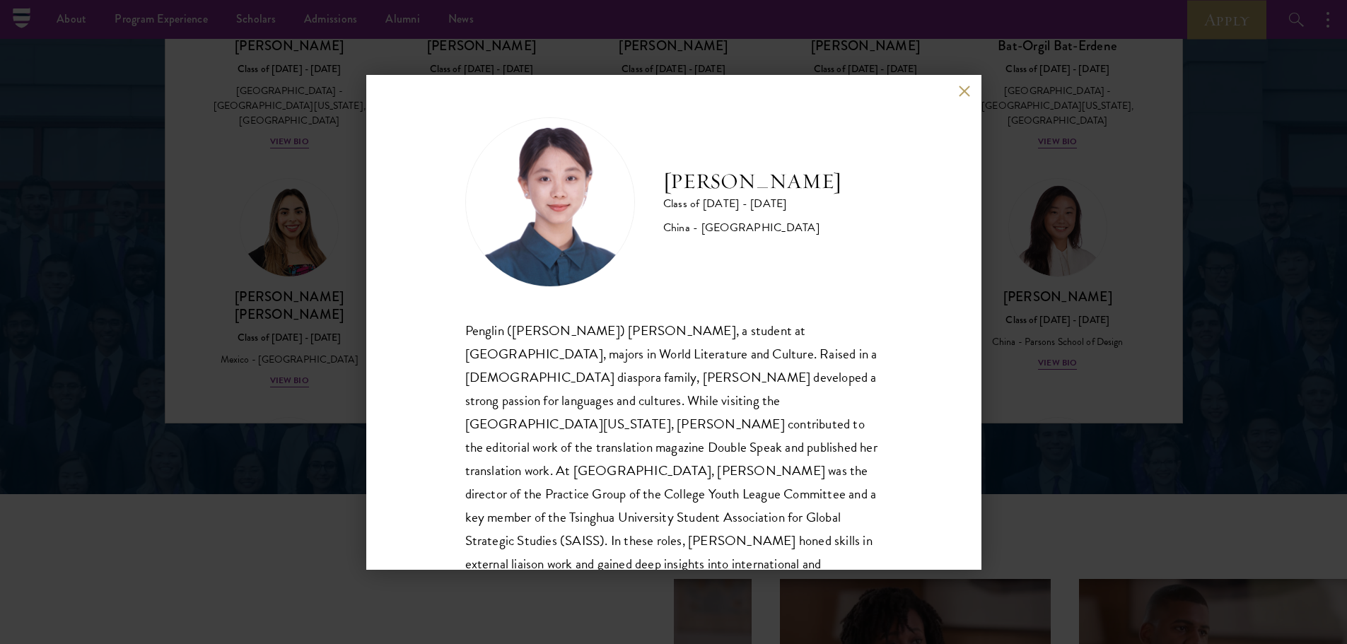
click at [966, 88] on button at bounding box center [965, 92] width 12 height 12
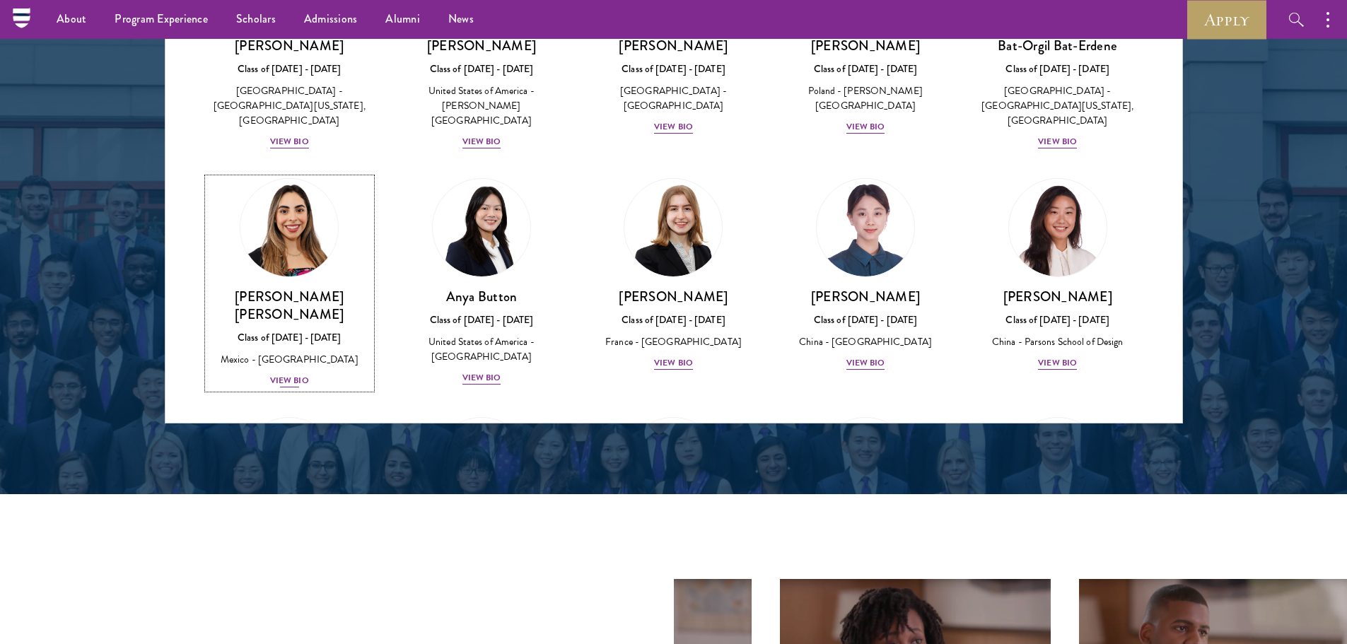
click at [290, 374] on div "View Bio" at bounding box center [289, 380] width 39 height 13
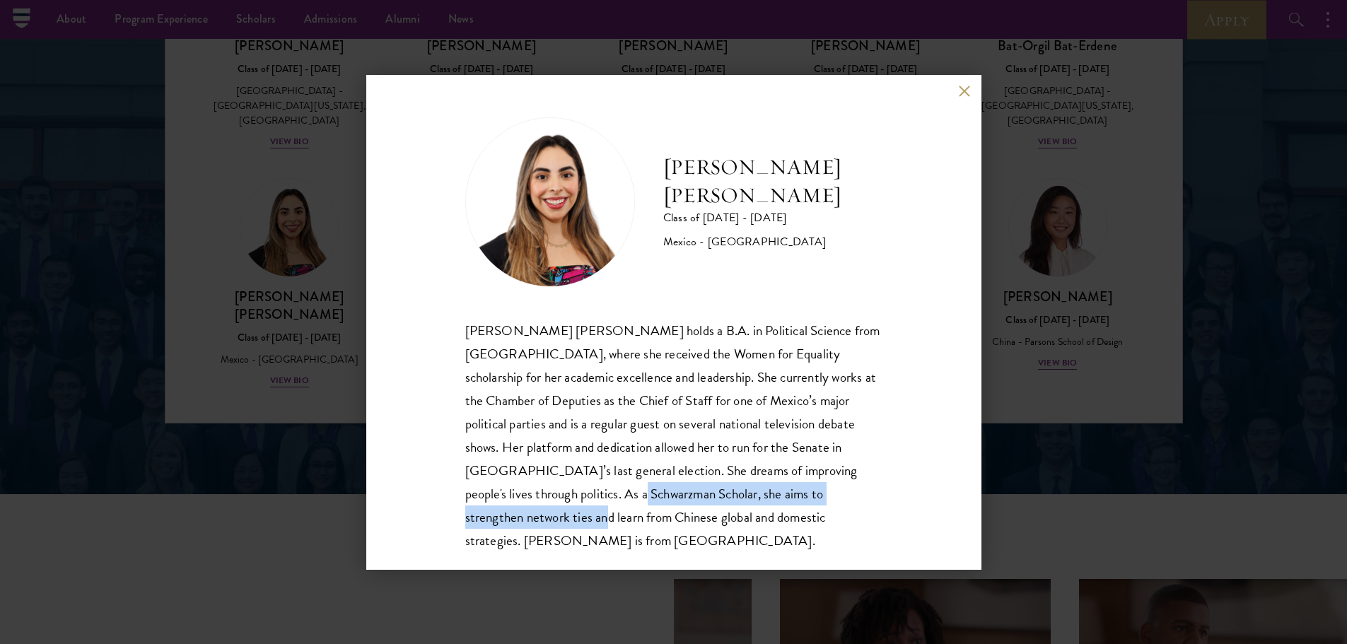
drag, startPoint x: 624, startPoint y: 494, endPoint x: 588, endPoint y: 527, distance: 49.6
click at [588, 527] on div "[PERSON_NAME] [PERSON_NAME] holds a B.A. in Political Science from [GEOGRAPHIC_…" at bounding box center [673, 435] width 417 height 233
click at [935, 370] on div "[PERSON_NAME] [PERSON_NAME] Class of [DATE] - [DATE] [GEOGRAPHIC_DATA] - [GEOGR…" at bounding box center [673, 322] width 615 height 495
click at [959, 91] on button at bounding box center [965, 92] width 12 height 12
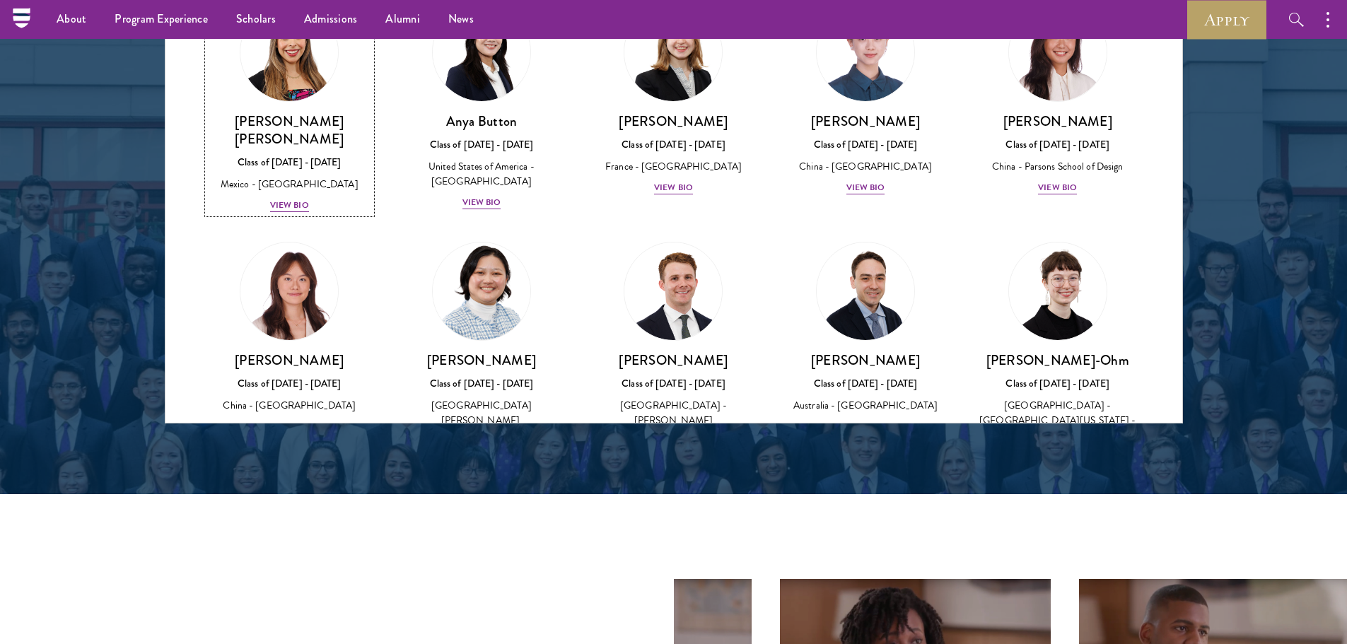
scroll to position [1098, 0]
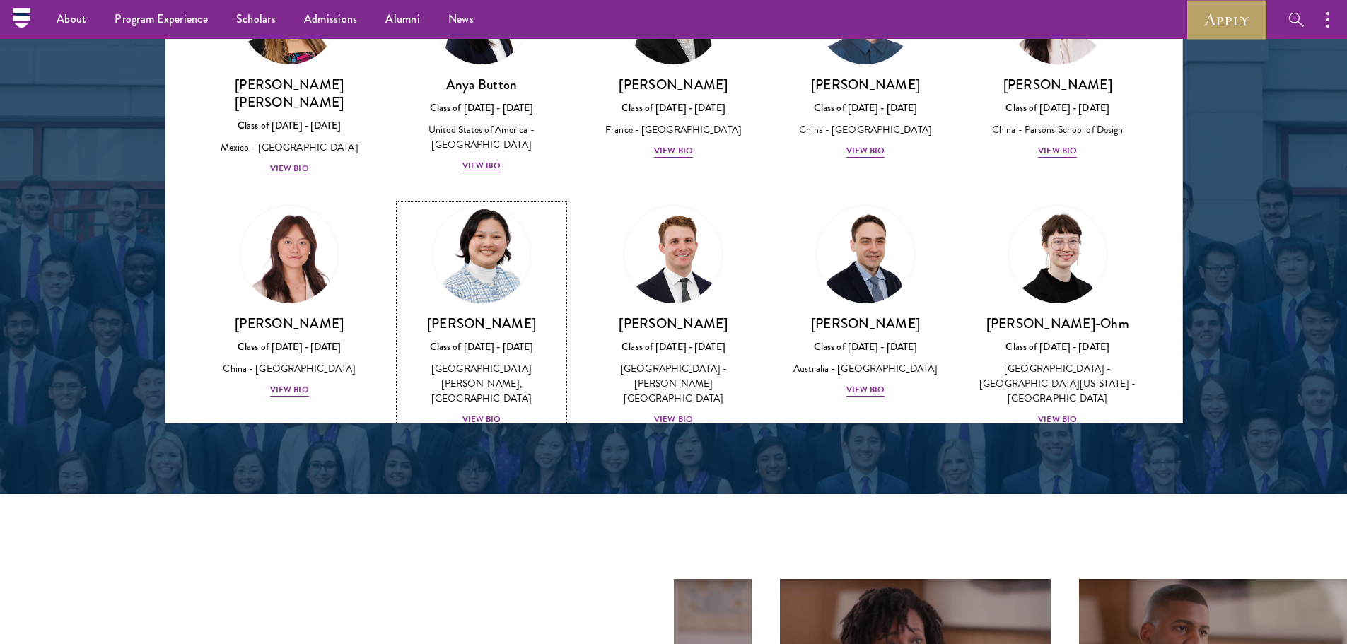
click at [485, 413] on div "View Bio" at bounding box center [481, 419] width 39 height 13
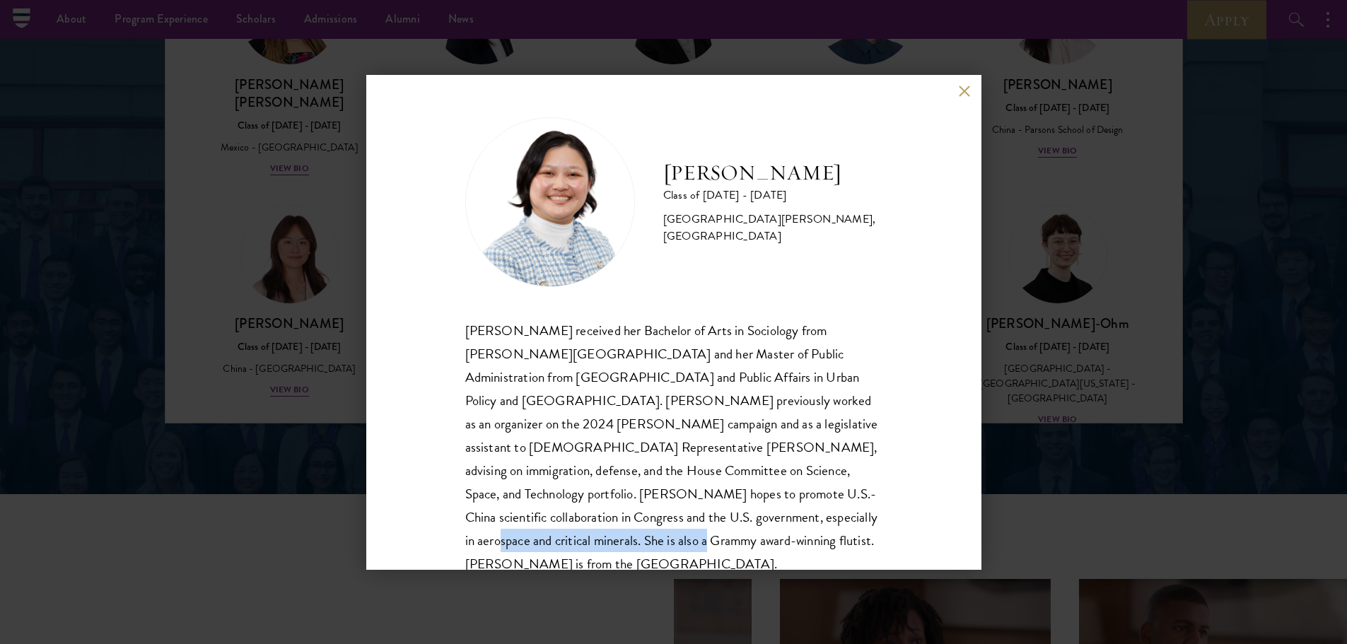
drag, startPoint x: 538, startPoint y: 542, endPoint x: 701, endPoint y: 525, distance: 164.2
click at [701, 525] on div "[PERSON_NAME] received her Bachelor of Arts in Sociology from [PERSON_NAME][GEO…" at bounding box center [673, 447] width 417 height 257
copy div "She is also a Grammy award-winning flutist"
click at [732, 409] on div "[PERSON_NAME] received her Bachelor of Arts in Sociology from [PERSON_NAME][GEO…" at bounding box center [673, 447] width 417 height 257
click at [962, 88] on button at bounding box center [965, 92] width 12 height 12
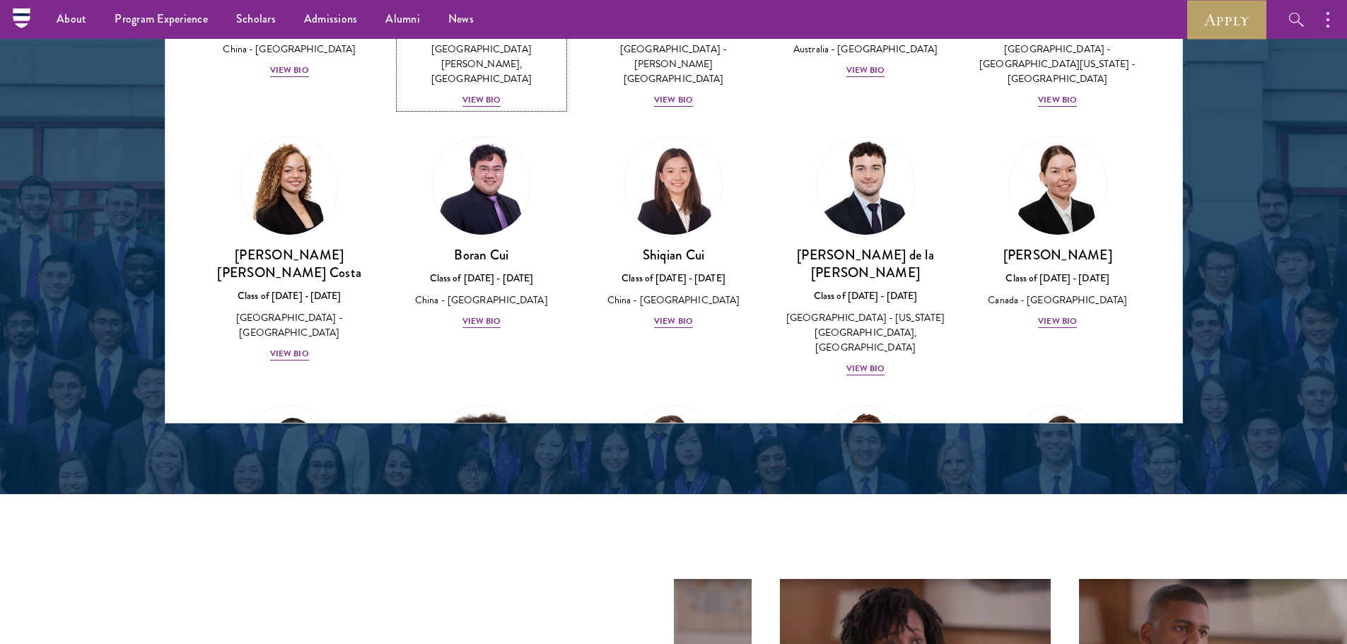
scroll to position [1452, 0]
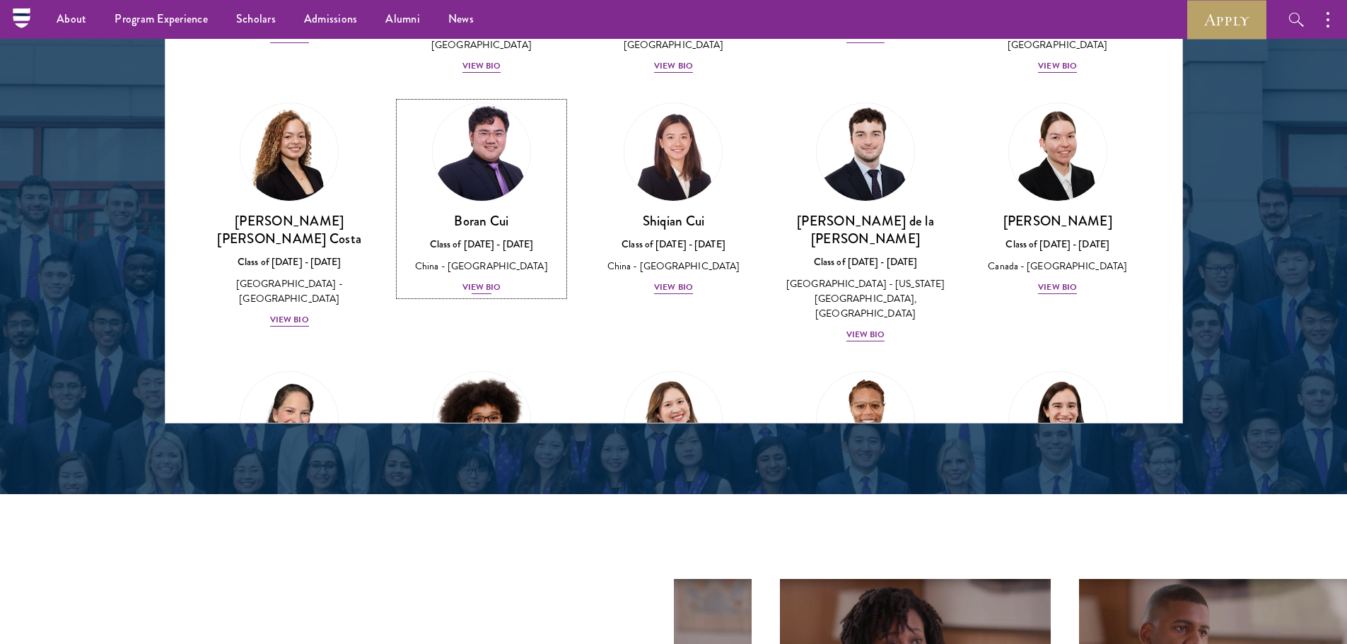
click at [467, 281] on div "View Bio" at bounding box center [481, 287] width 39 height 13
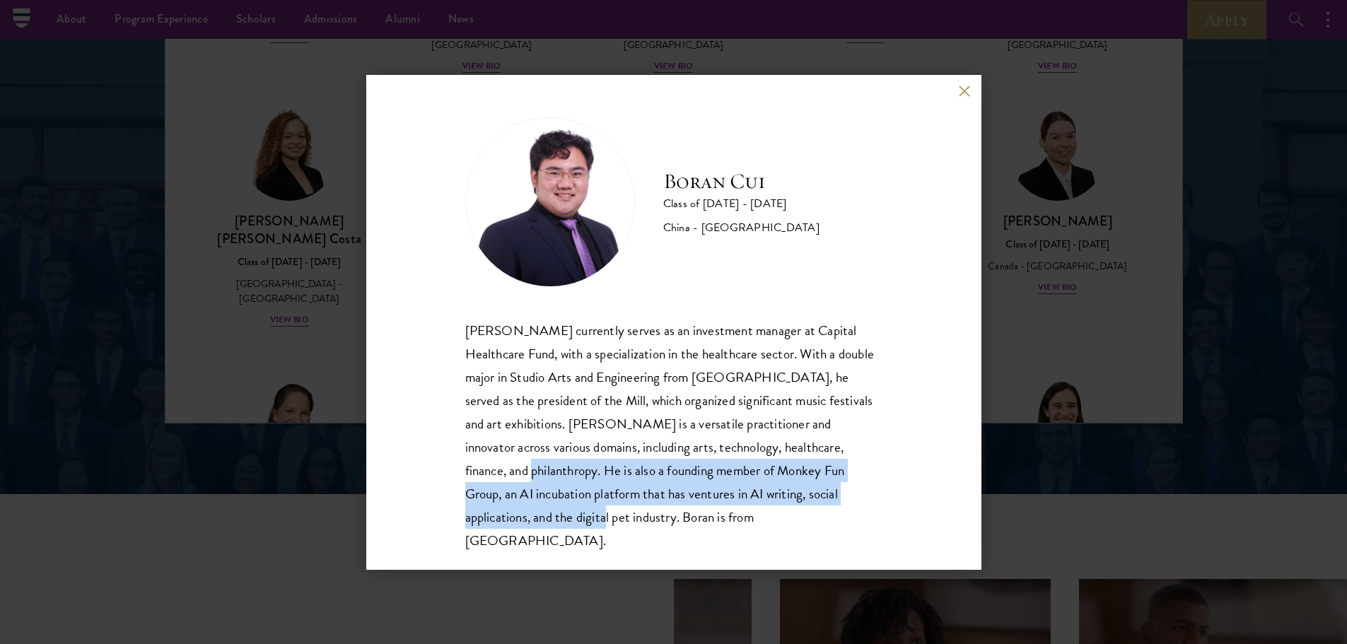
drag, startPoint x: 851, startPoint y: 498, endPoint x: 817, endPoint y: 446, distance: 61.8
click at [817, 446] on div "[PERSON_NAME] currently serves as an investment manager at Capital Healthcare F…" at bounding box center [673, 435] width 417 height 233
click at [964, 88] on button at bounding box center [965, 92] width 12 height 12
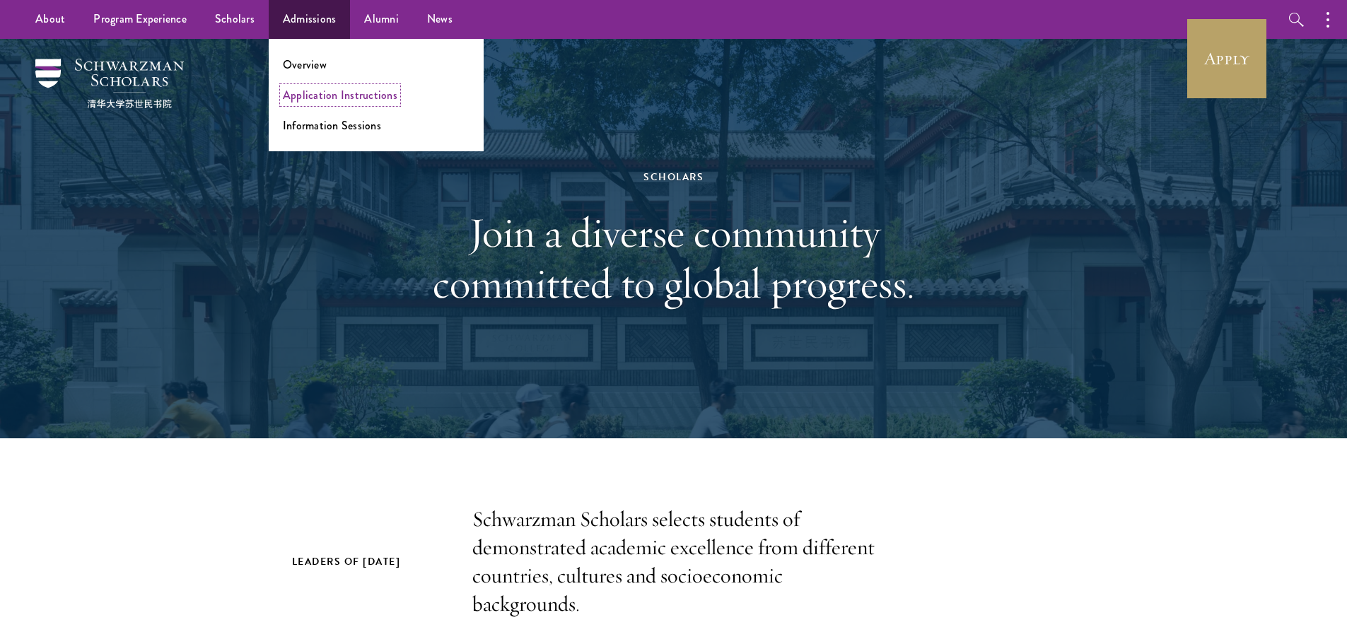
click at [332, 98] on link "Application Instructions" at bounding box center [340, 95] width 115 height 16
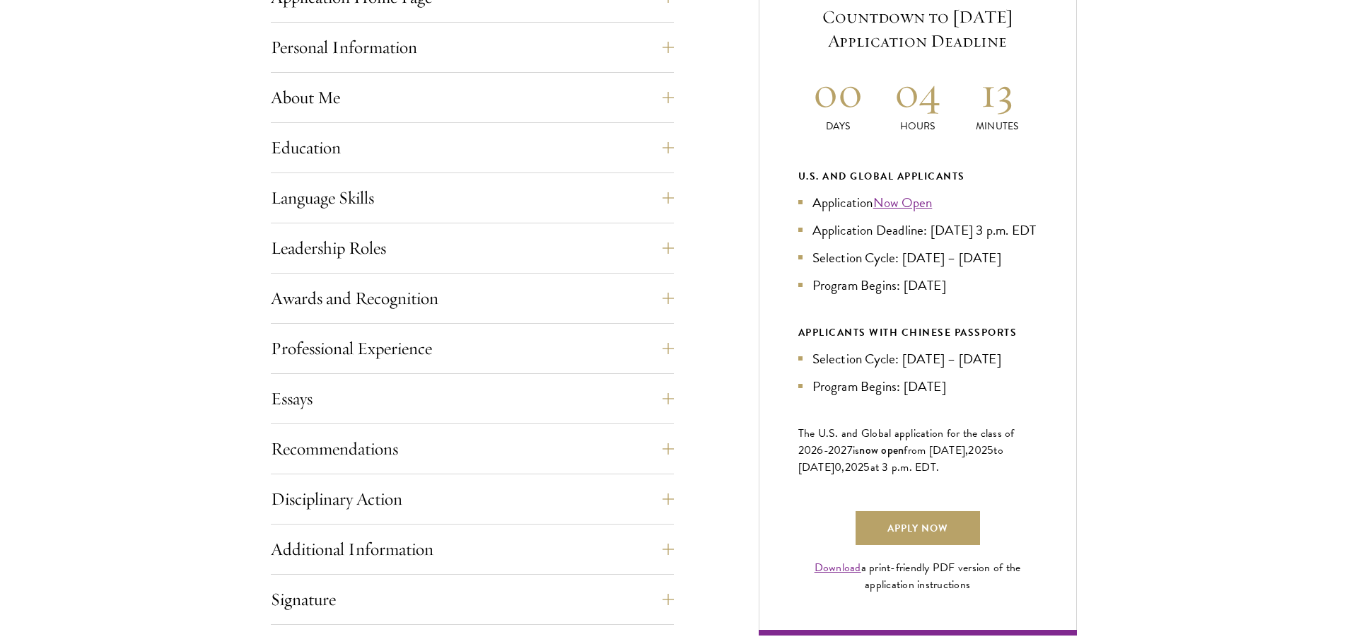
scroll to position [637, 0]
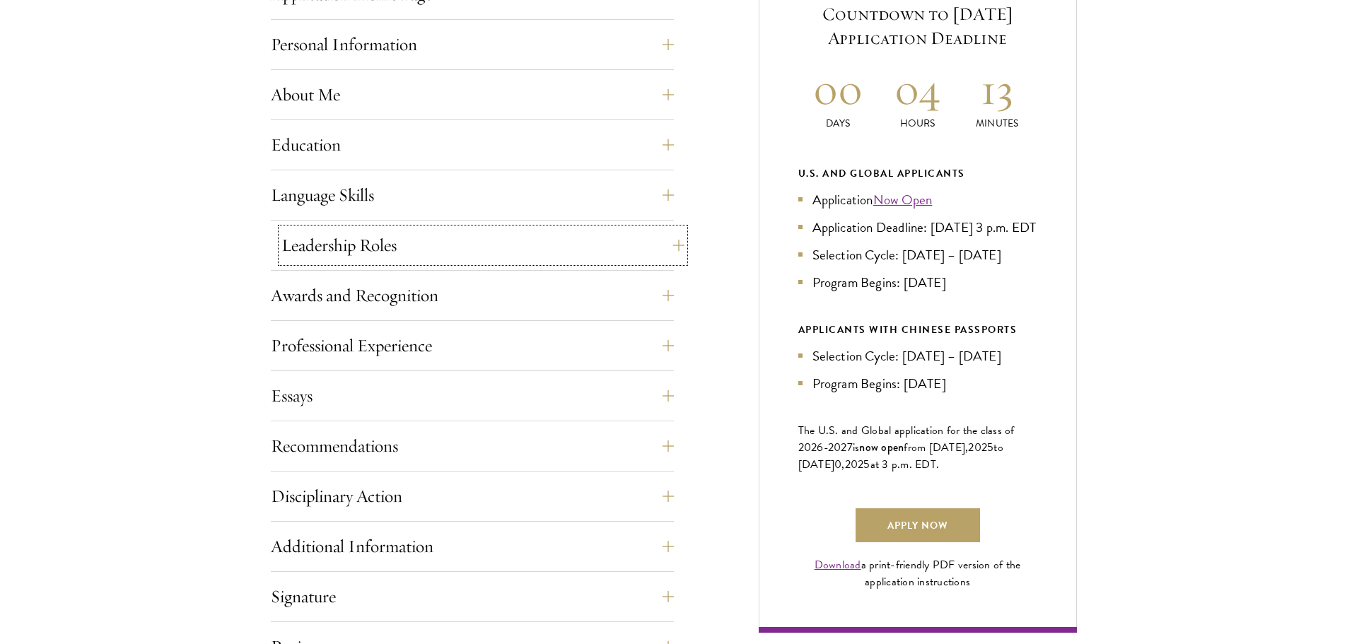
click at [670, 249] on button "Leadership Roles" at bounding box center [482, 245] width 403 height 34
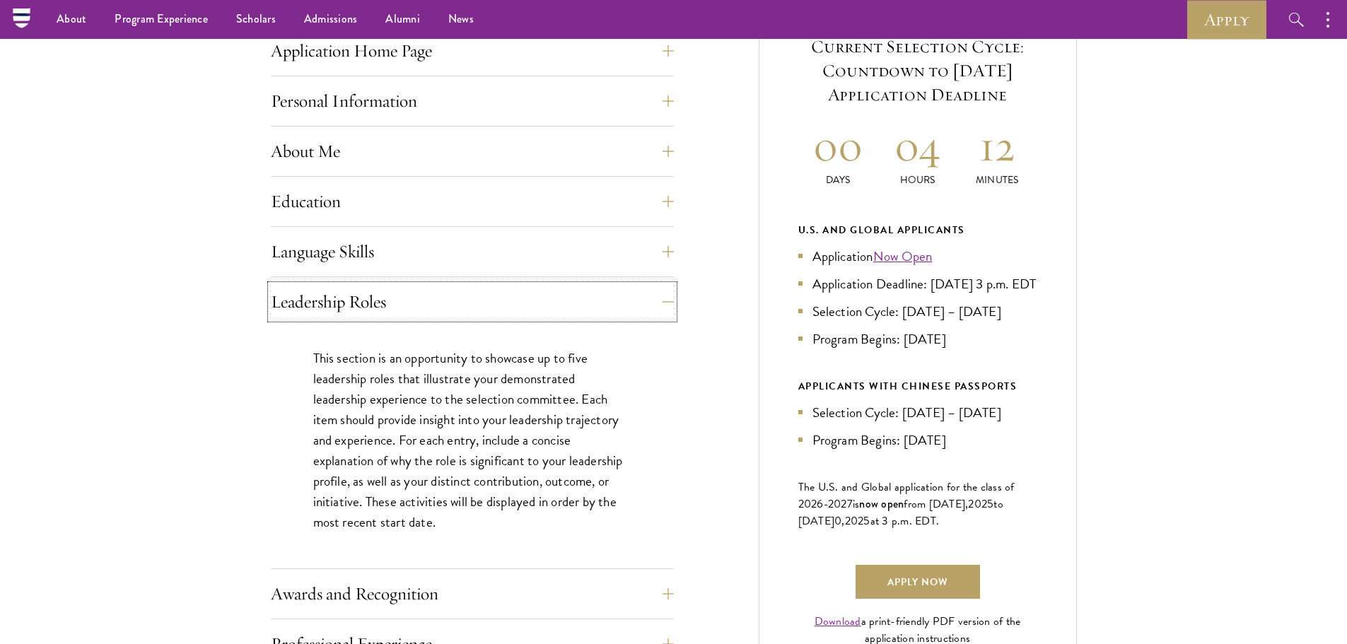
scroll to position [576, 0]
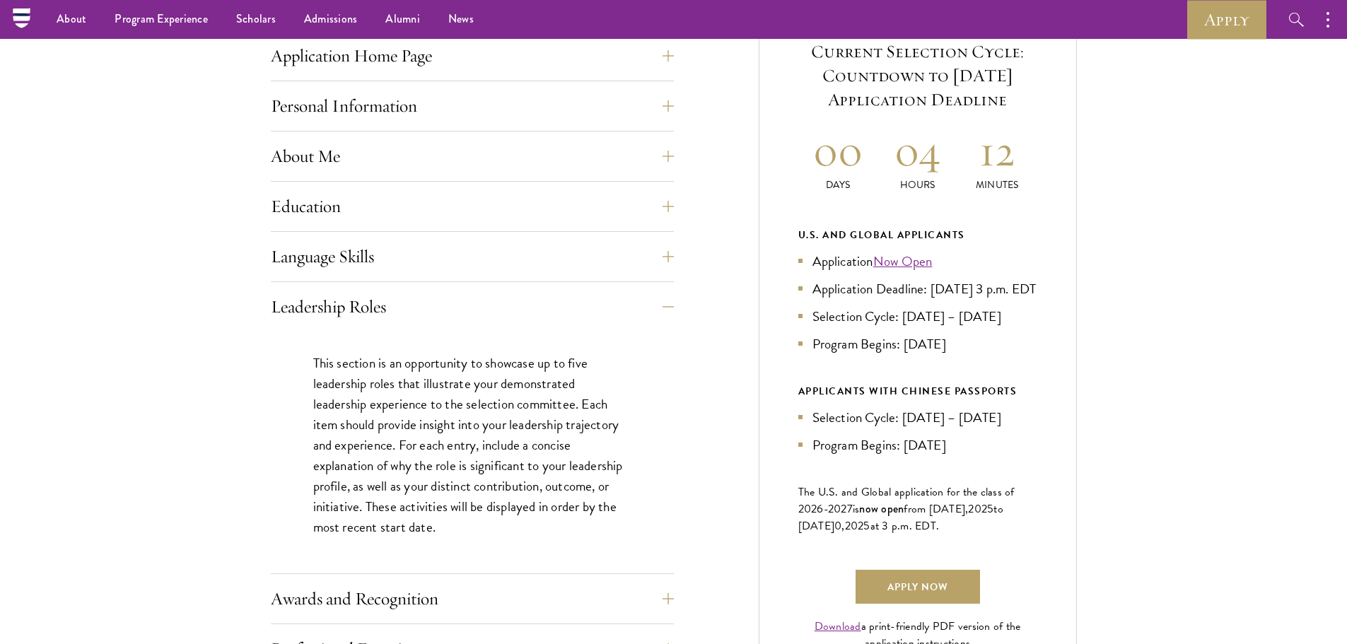
click at [552, 284] on div "Application Home Page The online application form must be completed in English.…" at bounding box center [472, 557] width 403 height 1037
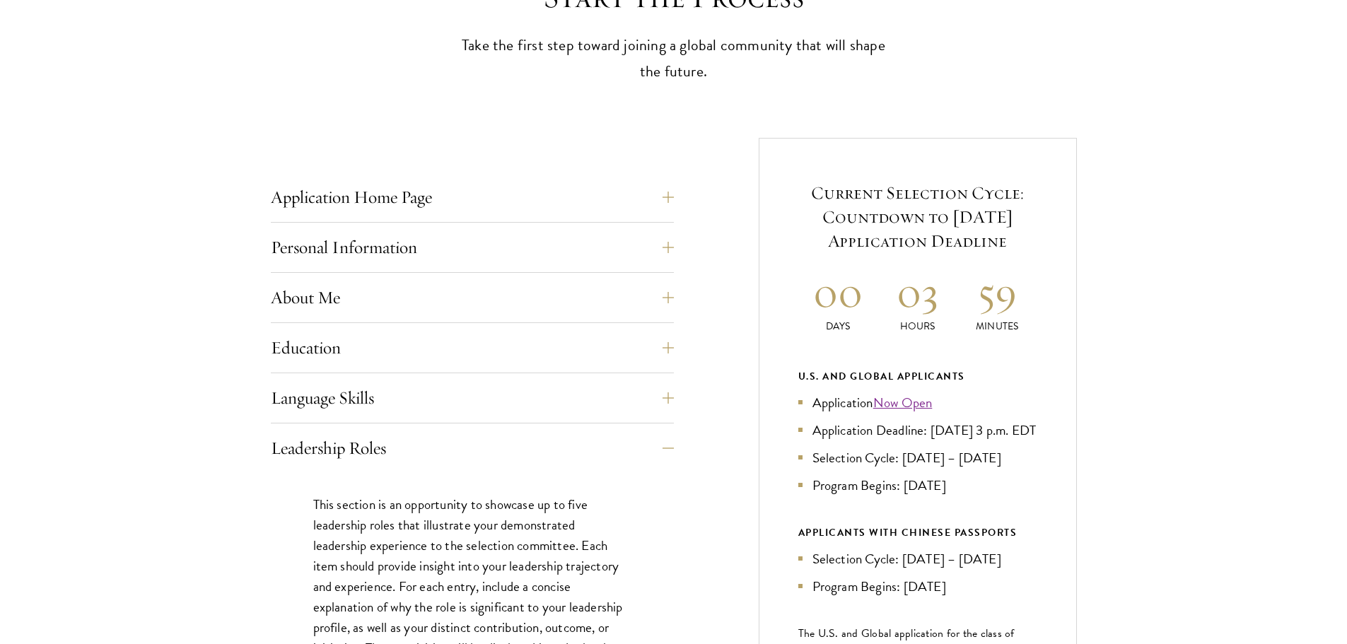
scroll to position [436, 0]
